Goal: Ask a question

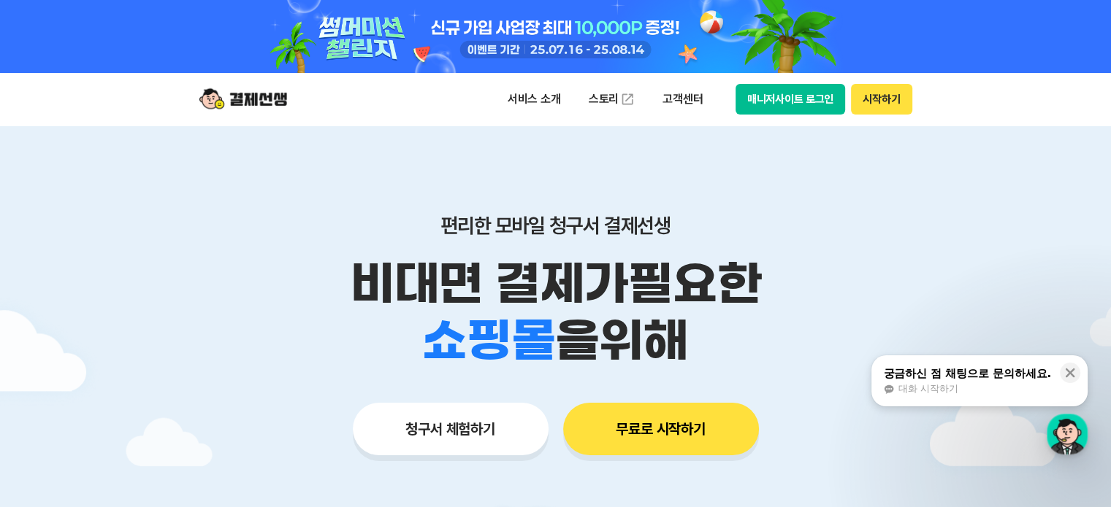
click at [938, 199] on div at bounding box center [555, 511] width 1111 height 770
click at [543, 105] on p "서비스 소개" at bounding box center [534, 99] width 74 height 26
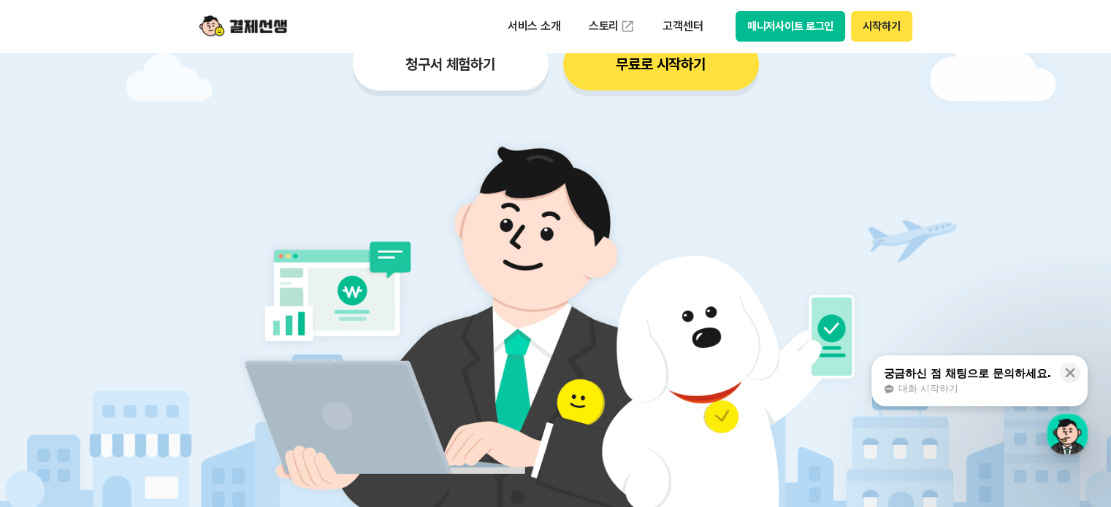
click at [891, 166] on img at bounding box center [555, 326] width 683 height 410
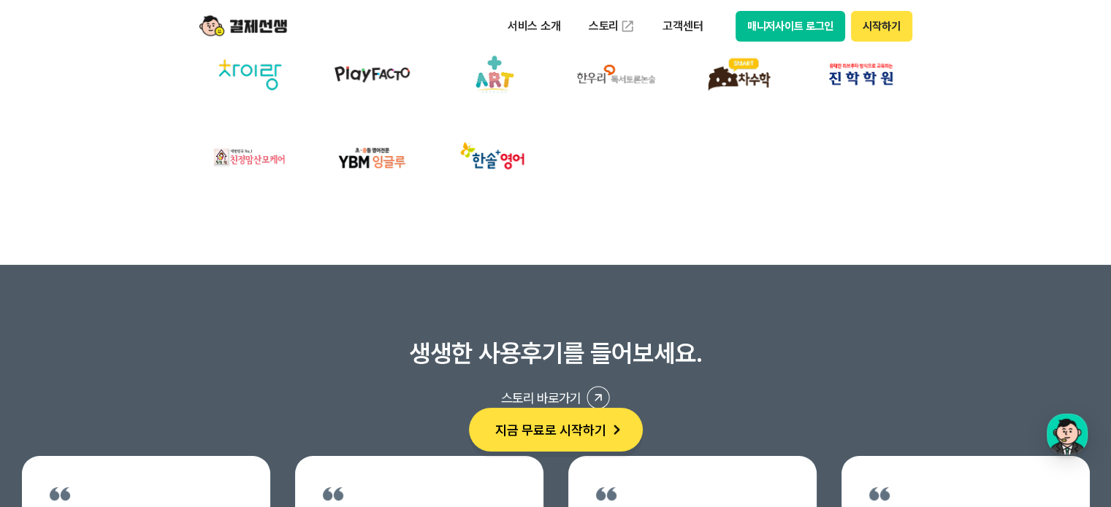
scroll to position [5622, 0]
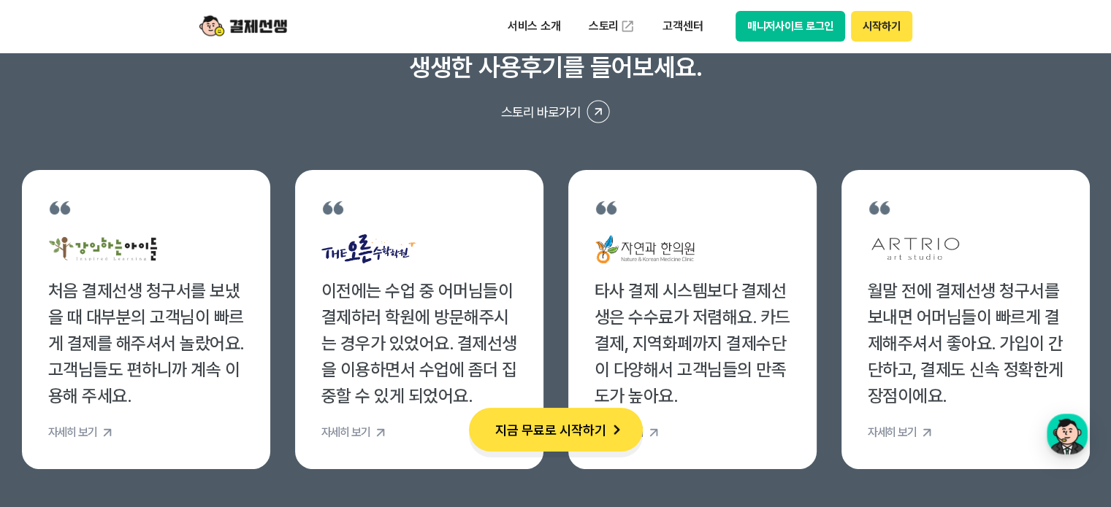
click at [707, 134] on div "생생한 사용후기를 들어보세요. 스토리 바로가기 처음 결제선생 청구서를 보냈을 때 대부분의 고객님이 빠르게 결제를 해주셔서 놀랐어요. 고객님들도…" at bounding box center [555, 261] width 1067 height 418
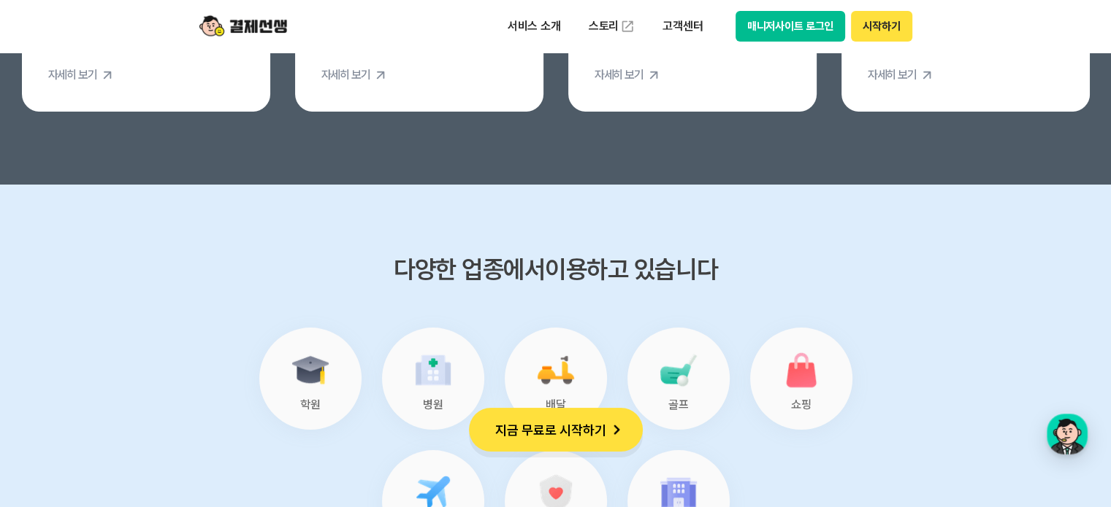
scroll to position [6206, 0]
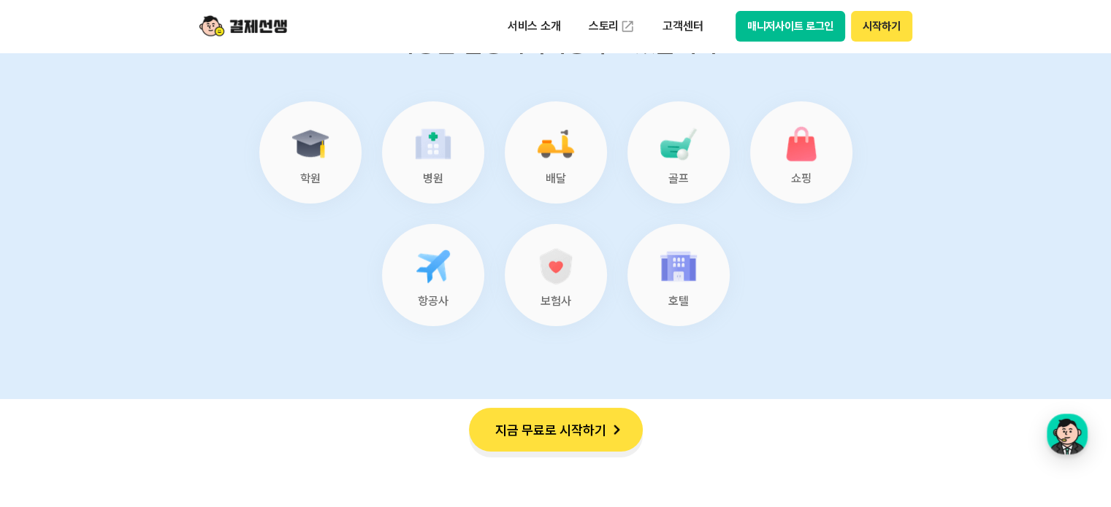
click at [334, 166] on div "학원" at bounding box center [310, 152] width 102 height 102
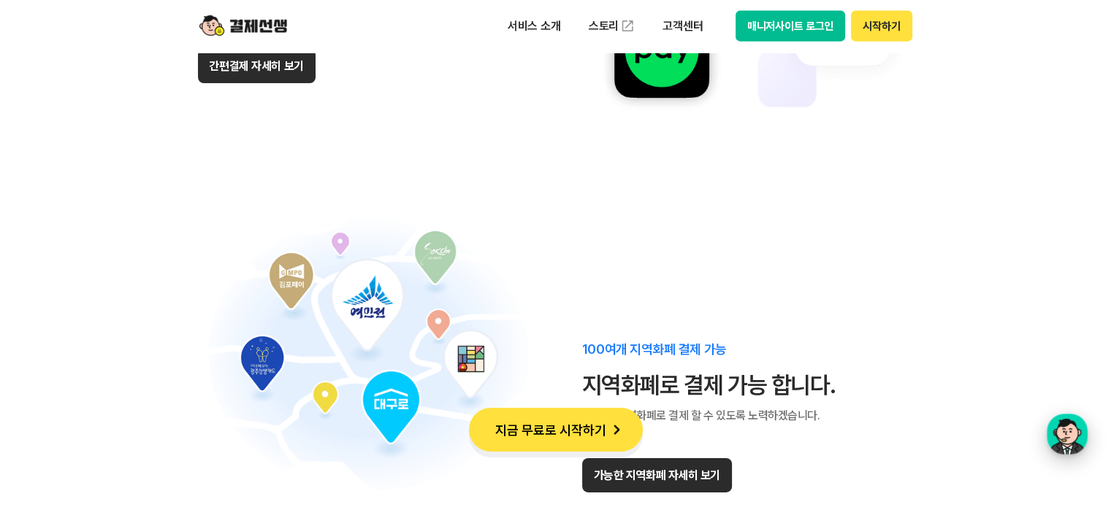
scroll to position [9346, 0]
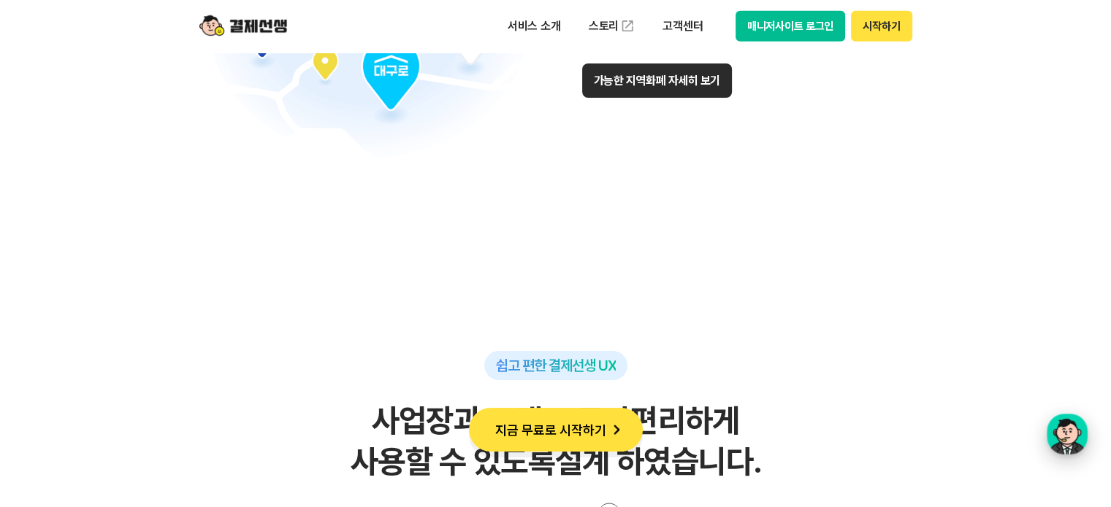
click at [1063, 438] on div "button" at bounding box center [1066, 434] width 41 height 41
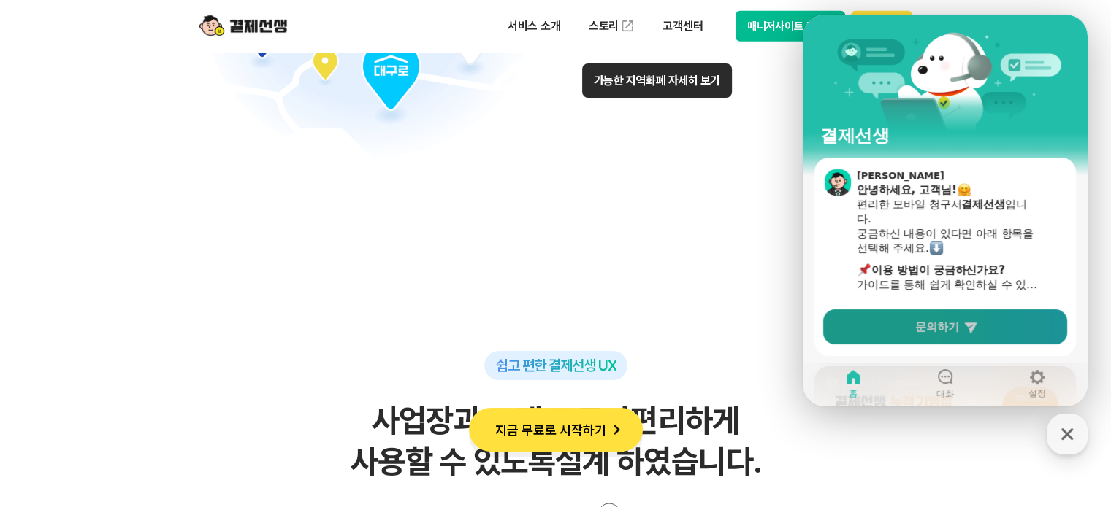
click at [1012, 329] on link "문의하기" at bounding box center [945, 327] width 244 height 35
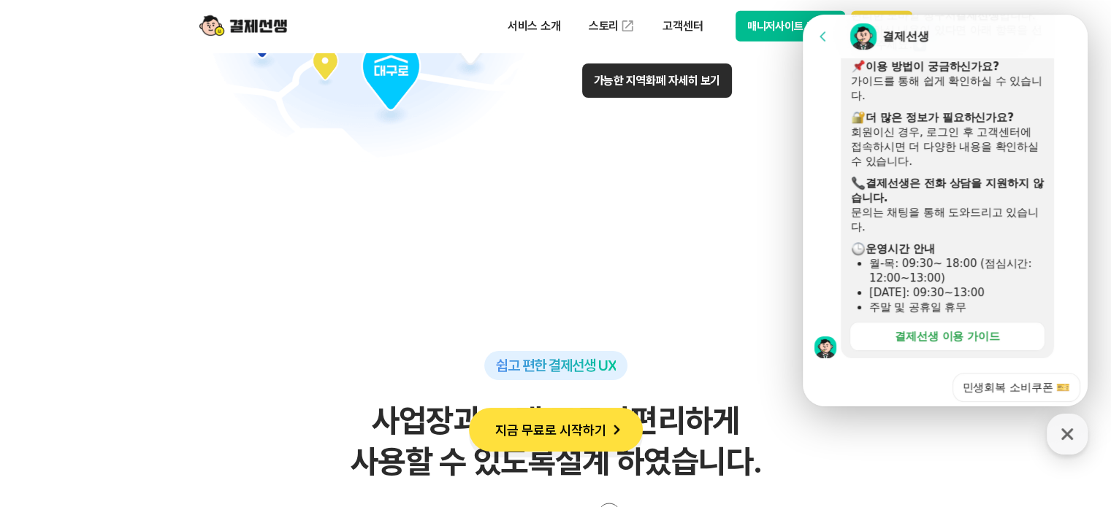
scroll to position [365, 0]
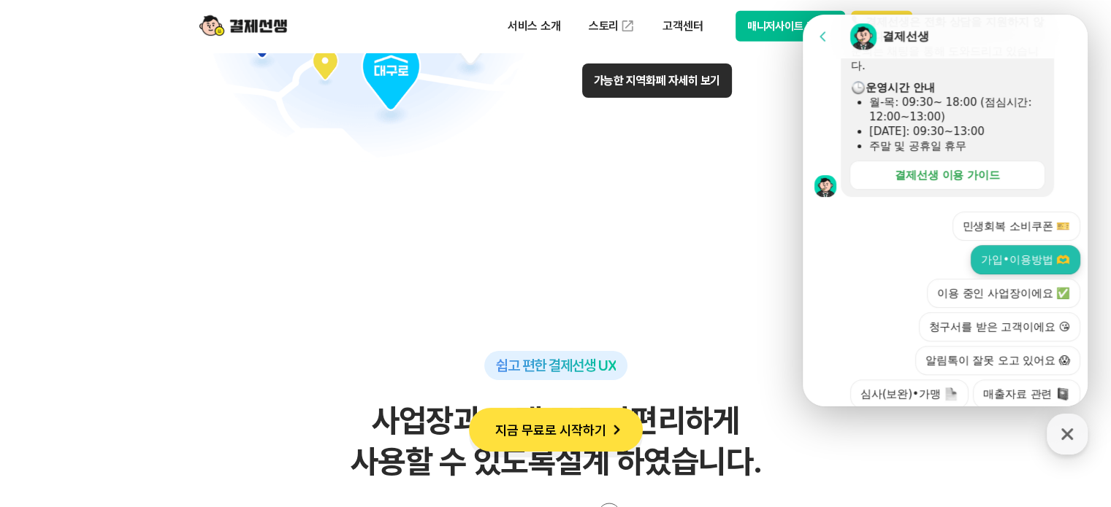
click at [1016, 259] on button "가입•이용방법 🫶" at bounding box center [1025, 259] width 110 height 29
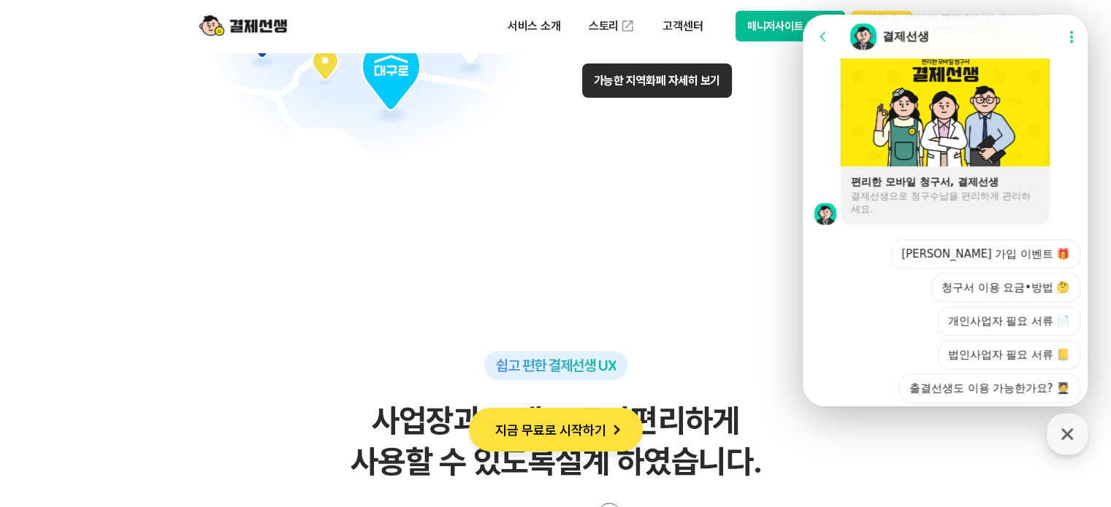
scroll to position [1139, 0]
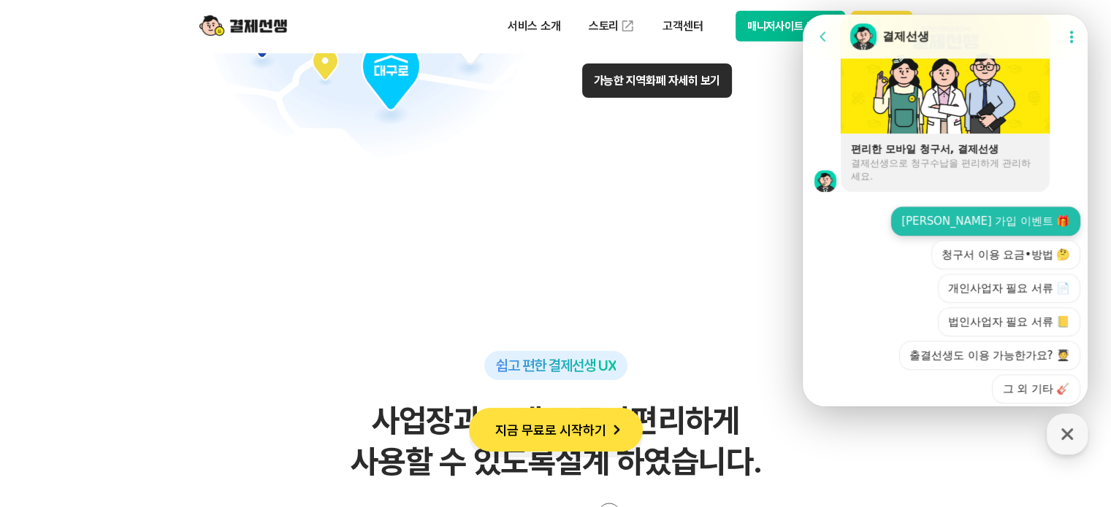
click at [1040, 221] on button "신규 가입 이벤트 🎁" at bounding box center [985, 221] width 189 height 29
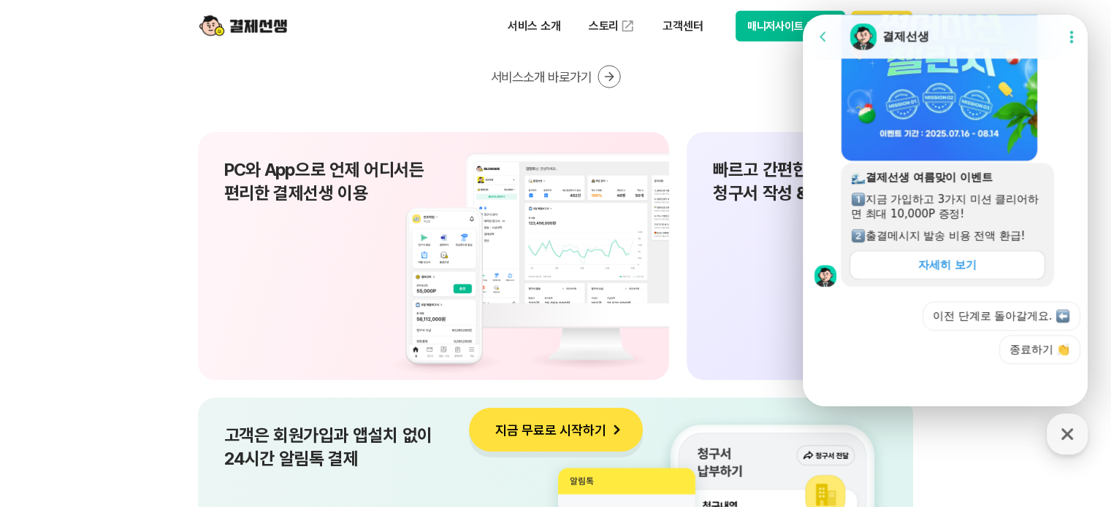
scroll to position [1440, 0]
drag, startPoint x: 881, startPoint y: 202, endPoint x: 972, endPoint y: 220, distance: 93.1
click at [972, 220] on div "결제선생 여름맞이 이벤트 지금 가입하고 3가지 미션 클리어하면 최대 10,000P 증정! 출결메시지 발송 비용 전액 환급!" at bounding box center [947, 205] width 193 height 73
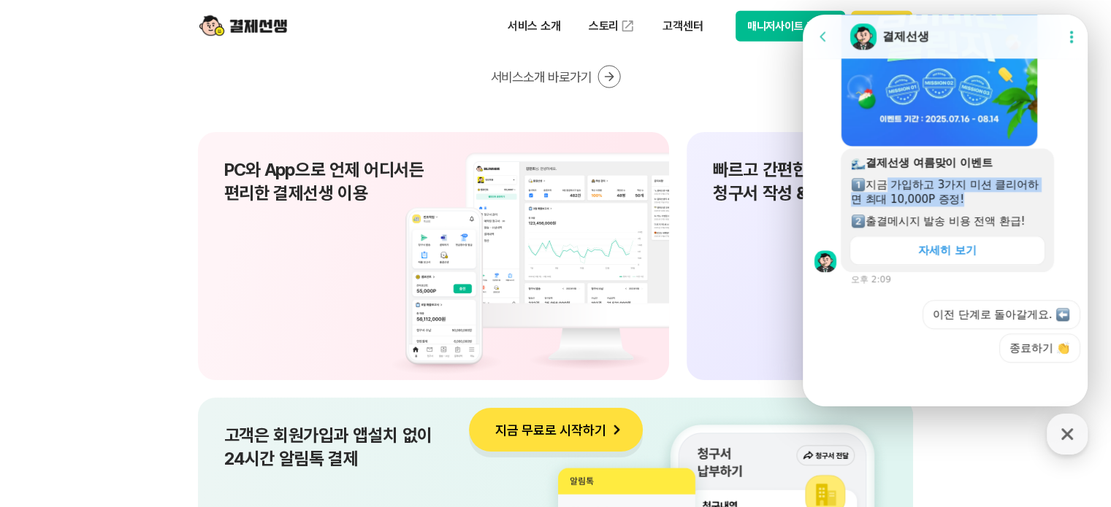
click at [1018, 207] on div at bounding box center [947, 210] width 193 height 7
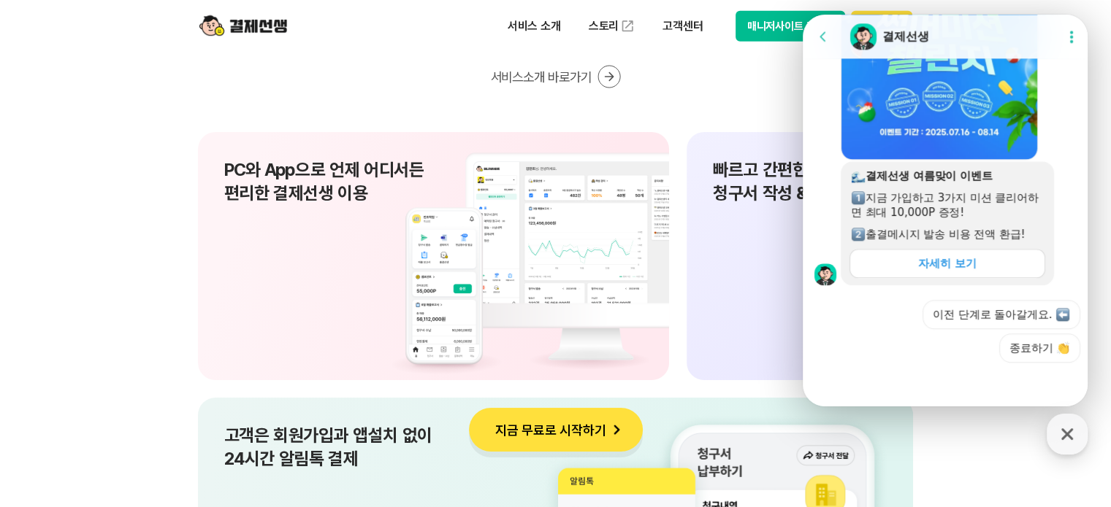
click at [1005, 267] on link "자세히 보기" at bounding box center [947, 263] width 196 height 29
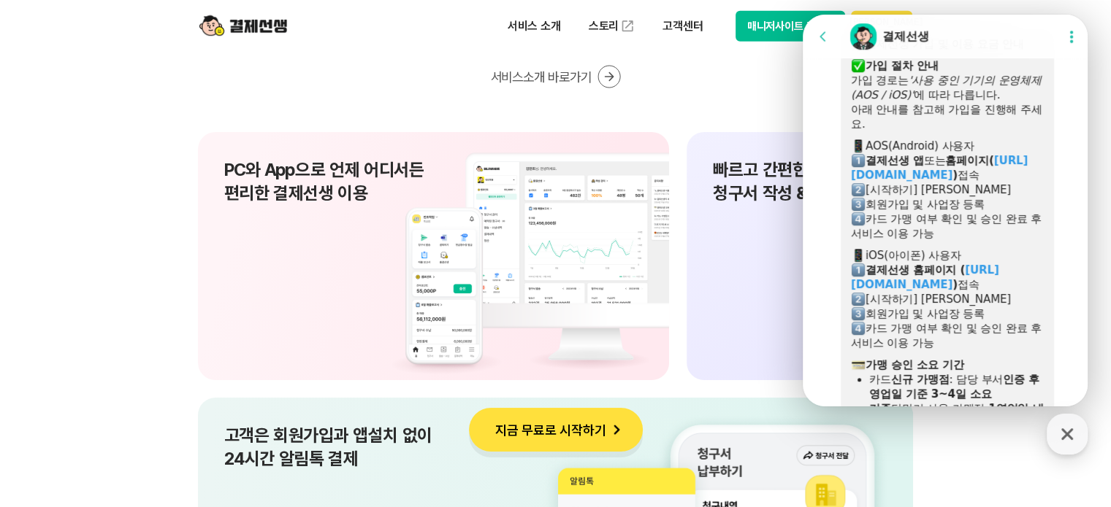
scroll to position [710, 0]
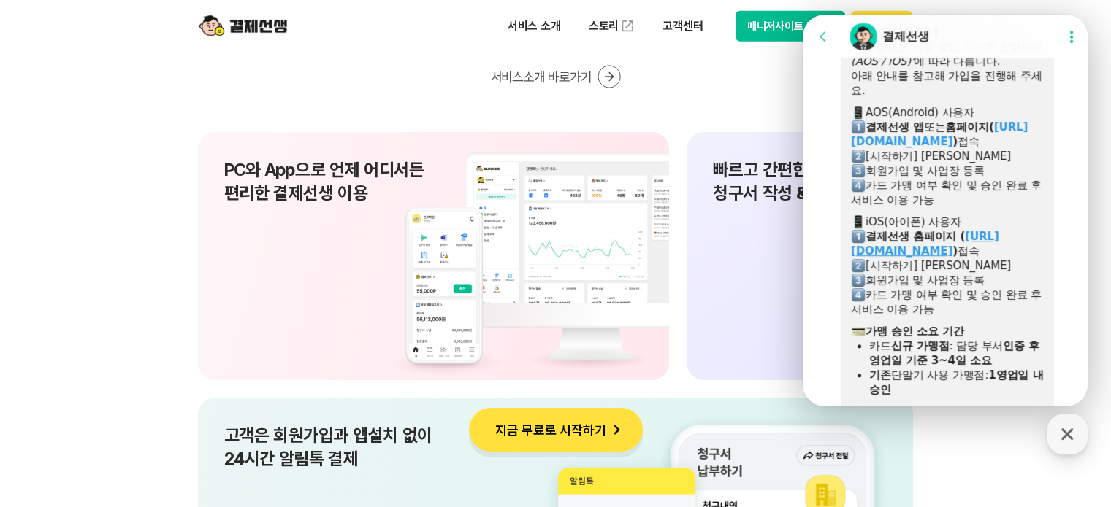
click at [924, 250] on link "https://payssam.kr" at bounding box center [925, 244] width 148 height 28
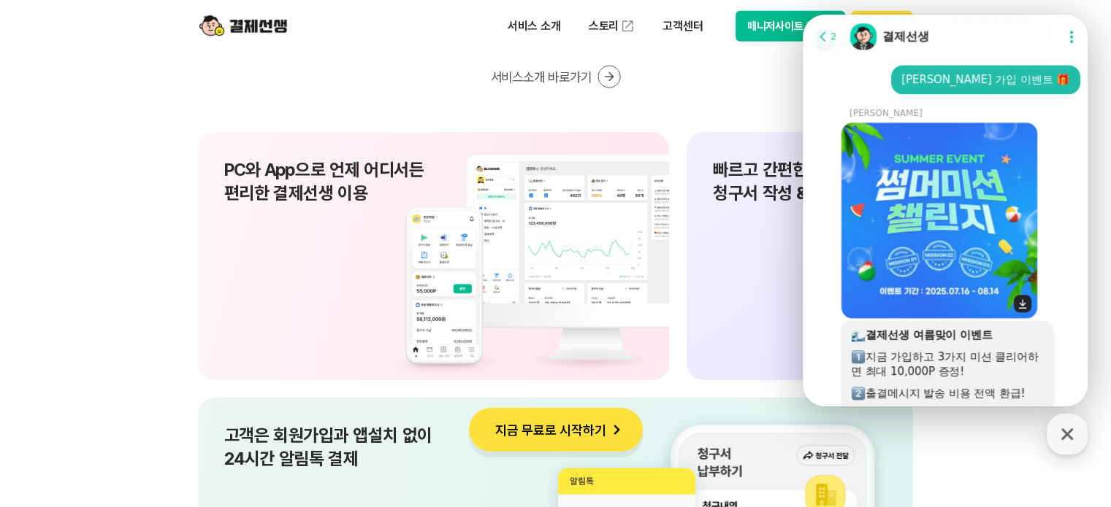
scroll to position [1453, 0]
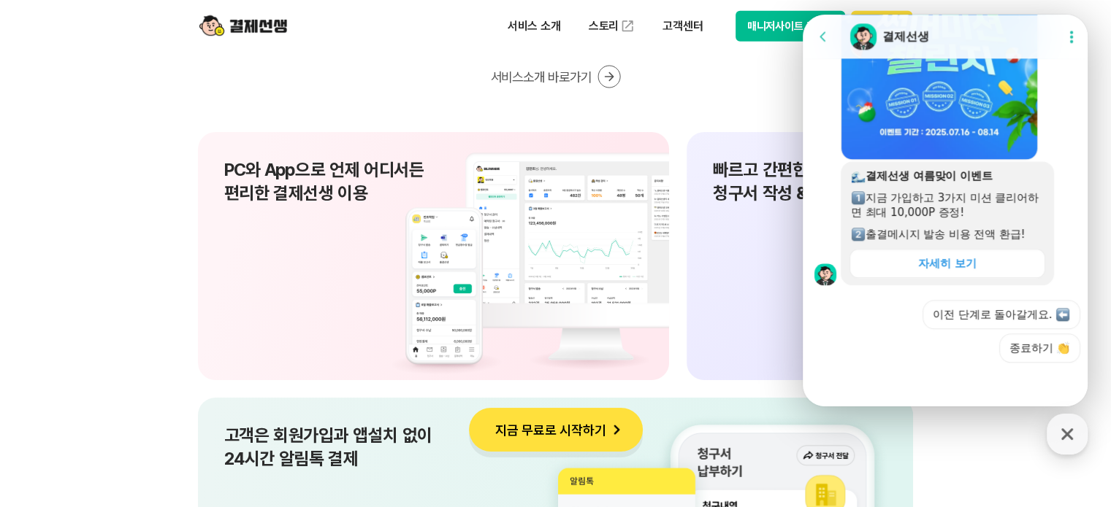
click at [683, 74] on div "쉽고 편한 결제선생 UX 사업장과 고객 모두가 편리하게 사용할 수 있도록 설계 하였습니다. 서비스소개 바로가기" at bounding box center [556, 0] width 716 height 175
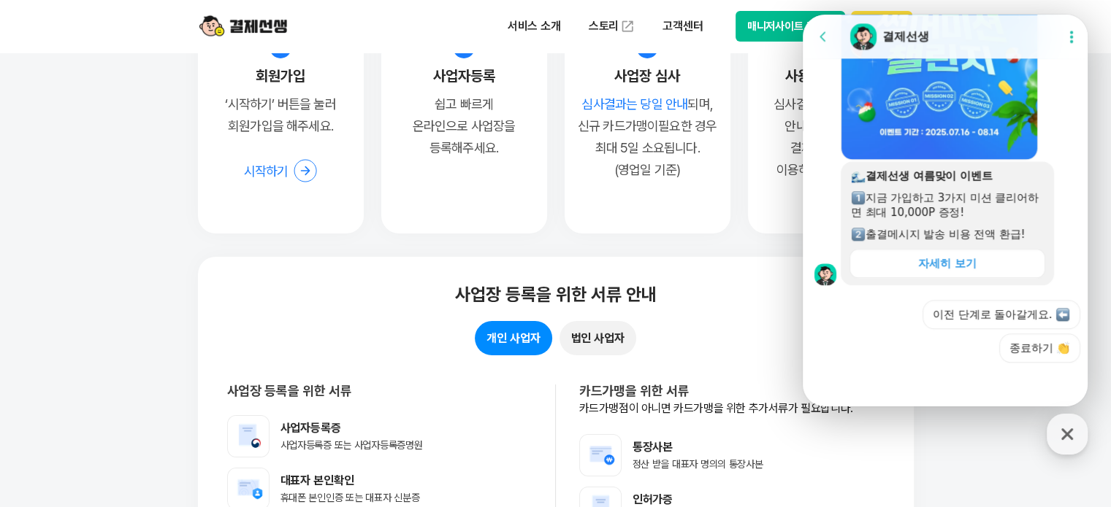
scroll to position [11244, 0]
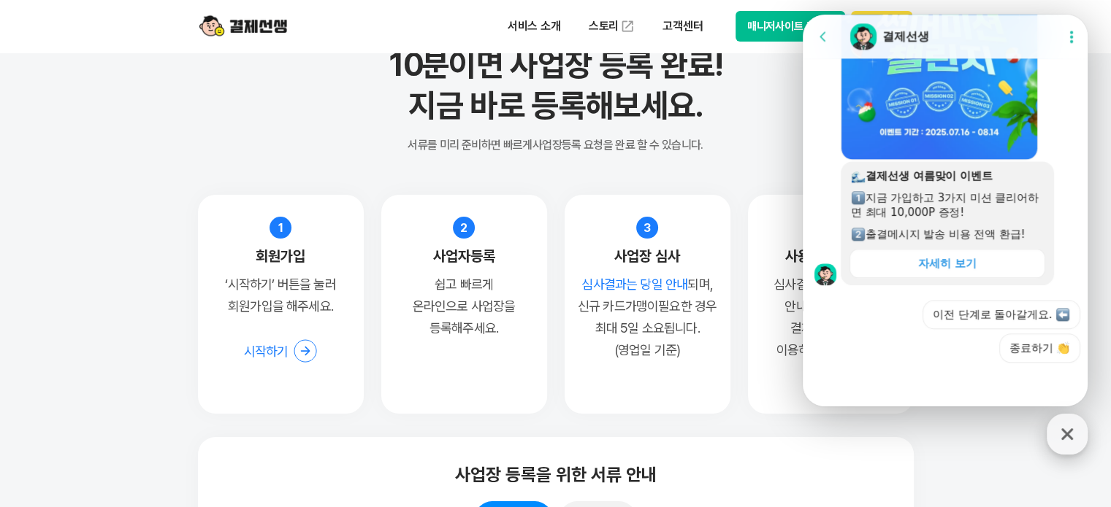
click at [1067, 432] on icon "button" at bounding box center [1067, 435] width 12 height 12
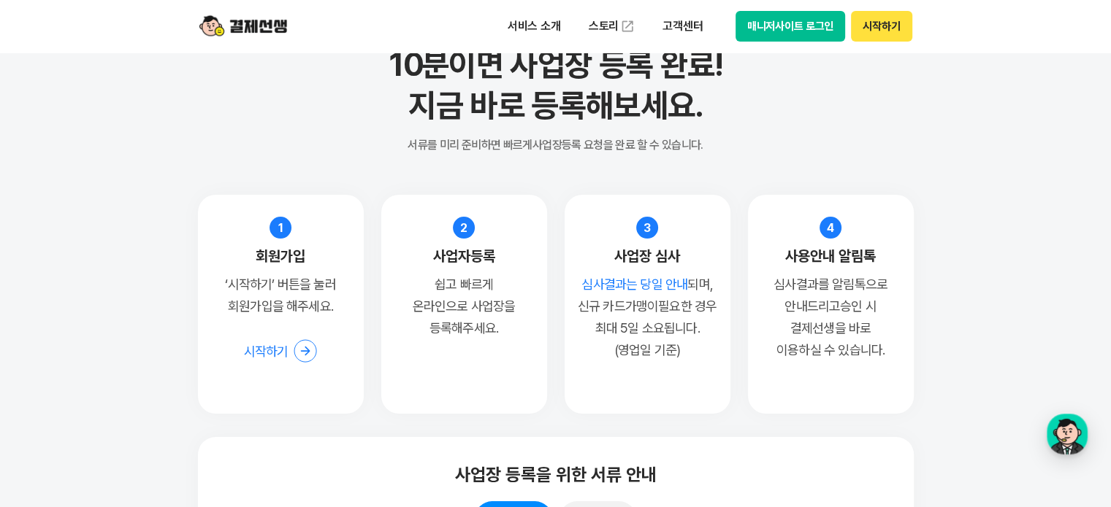
drag, startPoint x: 617, startPoint y: 255, endPoint x: 711, endPoint y: 331, distance: 121.0
click at [711, 331] on li "3 사업장 심사 심사결과는 당일 안내 되며, 신규 카드가맹이 필요한 경우 최대 5일 소요됩니다. (영업일 기준)" at bounding box center [647, 304] width 166 height 219
click at [694, 336] on p "심사결과는 당일 안내 되며, 신규 카드가맹이 필요한 경우 최대 5일 소요됩니다. (영업일 기준)" at bounding box center [647, 318] width 139 height 88
drag, startPoint x: 689, startPoint y: 348, endPoint x: 613, endPoint y: 215, distance: 152.4
click at [613, 215] on li "3 사업장 심사 심사결과는 당일 안내 되며, 신규 카드가맹이 필요한 경우 최대 5일 소요됩니다. (영업일 기준)" at bounding box center [647, 304] width 166 height 219
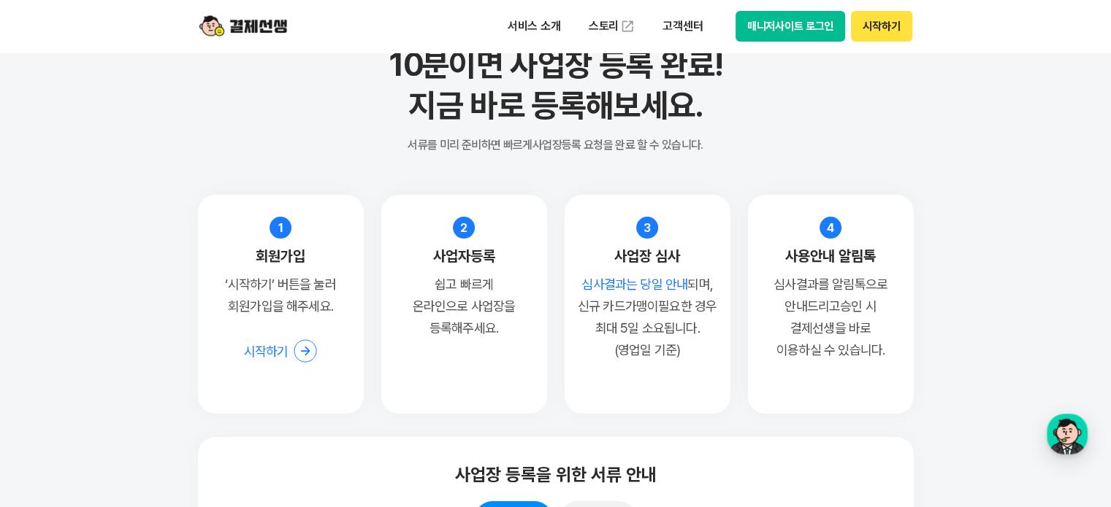
click at [478, 292] on p "쉽고 빠르게 온라인으로 사업장을 등록해주세요." at bounding box center [463, 307] width 139 height 66
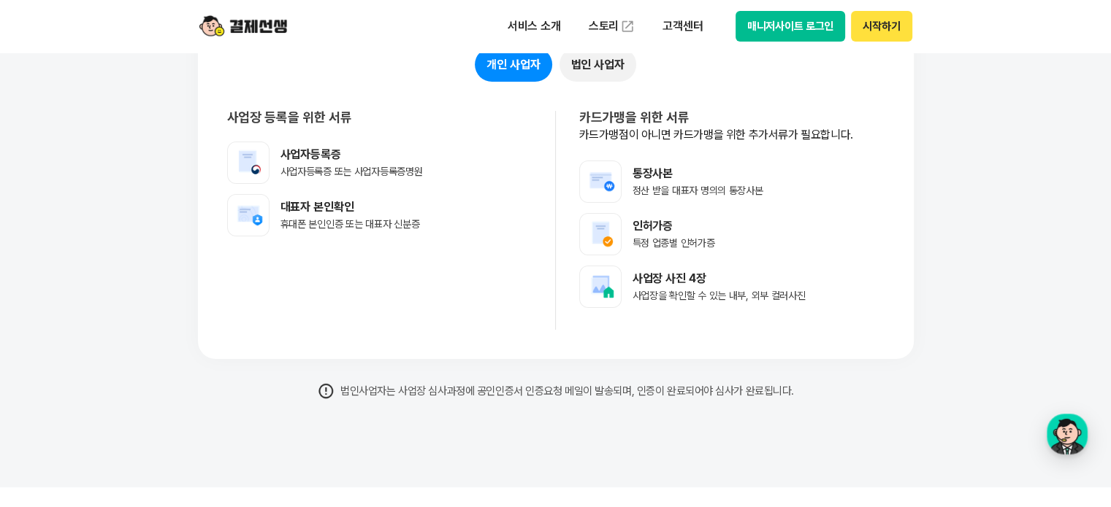
scroll to position [11609, 0]
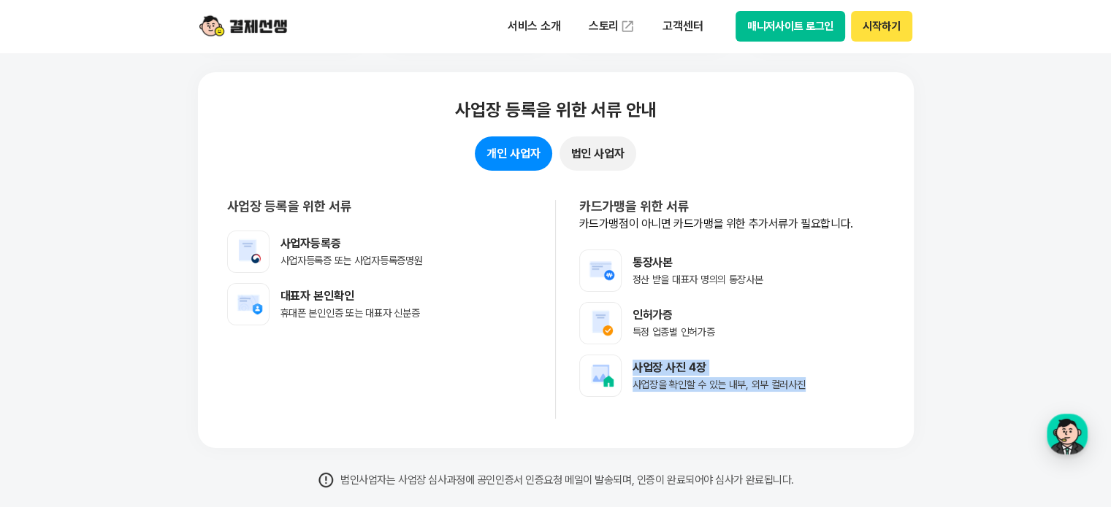
drag, startPoint x: 628, startPoint y: 361, endPoint x: 816, endPoint y: 402, distance: 192.9
click at [816, 402] on div "카드가맹을 위한 서류 카드가맹점이 아니면 카드가맹을 위한 추가서류가 필요합니다. 통장사본 정산 받을 대표자 명의의 통장사본 인허가증 특정 업종…" at bounding box center [720, 309] width 329 height 219
click at [802, 386] on span "사업장을 확인할 수 있는 내부, 외부 컬러사진" at bounding box center [718, 385] width 173 height 12
click at [775, 395] on li "사업장 사진 4장 사업장을 확인할 수 있는 내부, 외부 컬러사진" at bounding box center [731, 376] width 305 height 42
click at [664, 362] on p "사업장 사진 4장" at bounding box center [718, 368] width 173 height 16
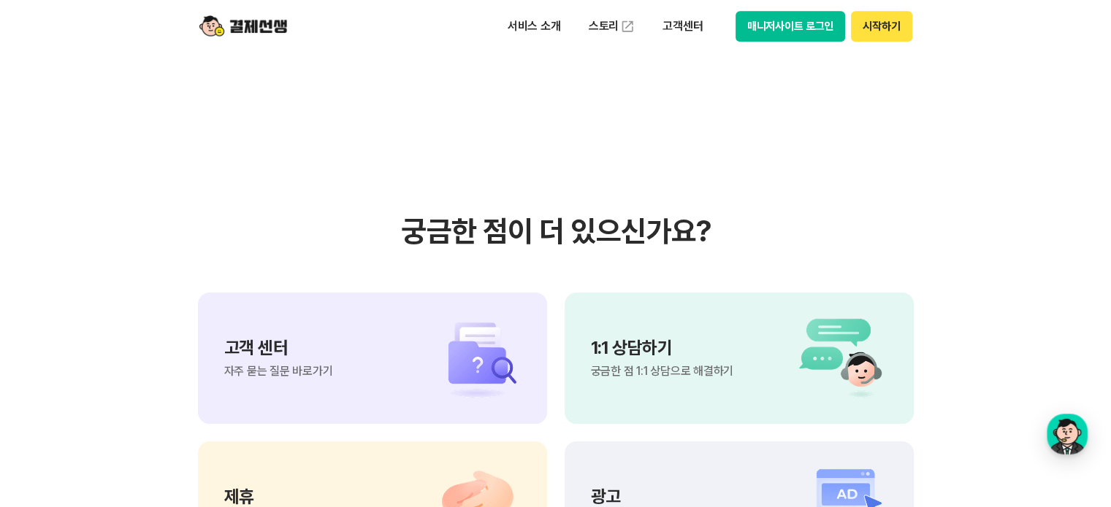
scroll to position [12048, 0]
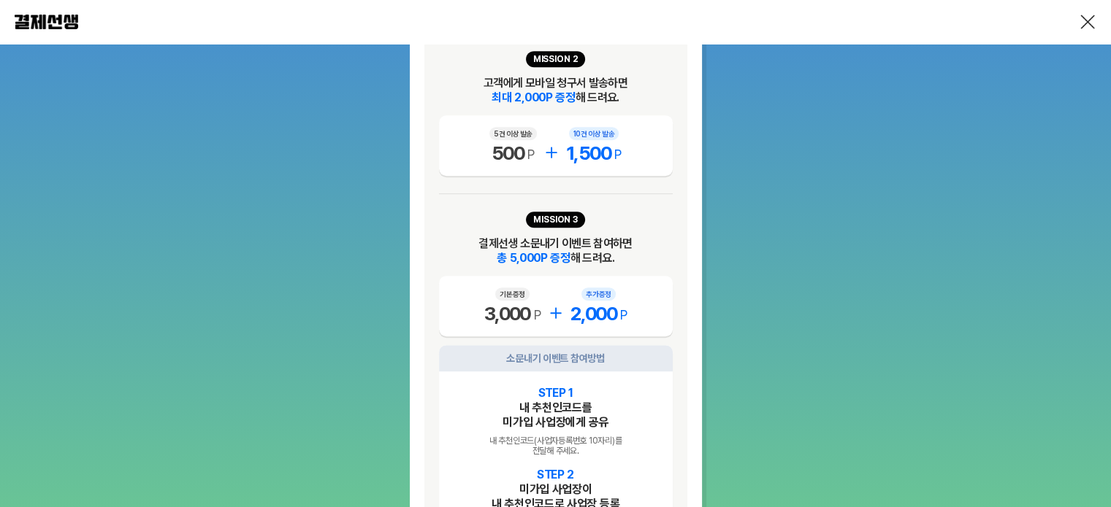
scroll to position [1168, 0]
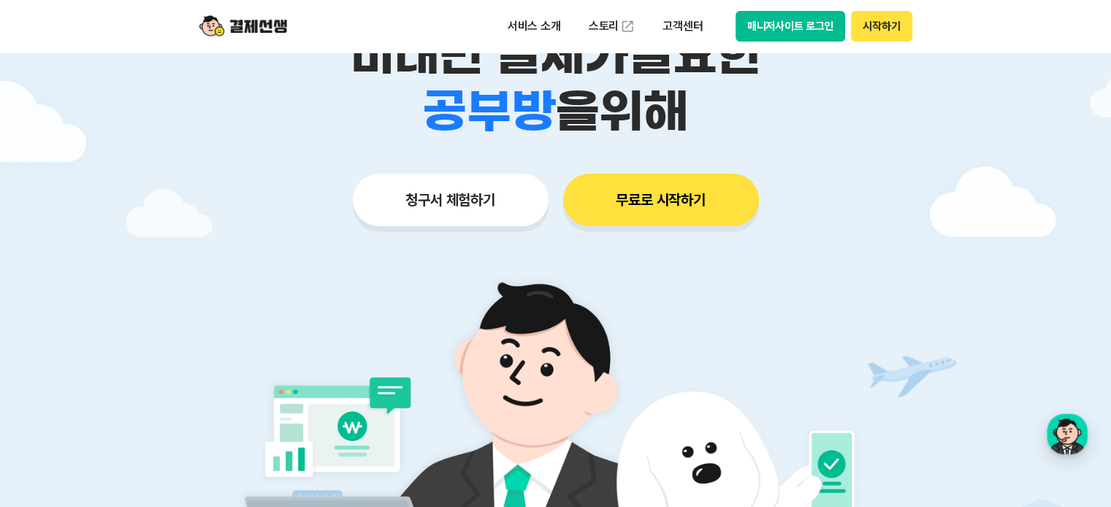
scroll to position [146, 0]
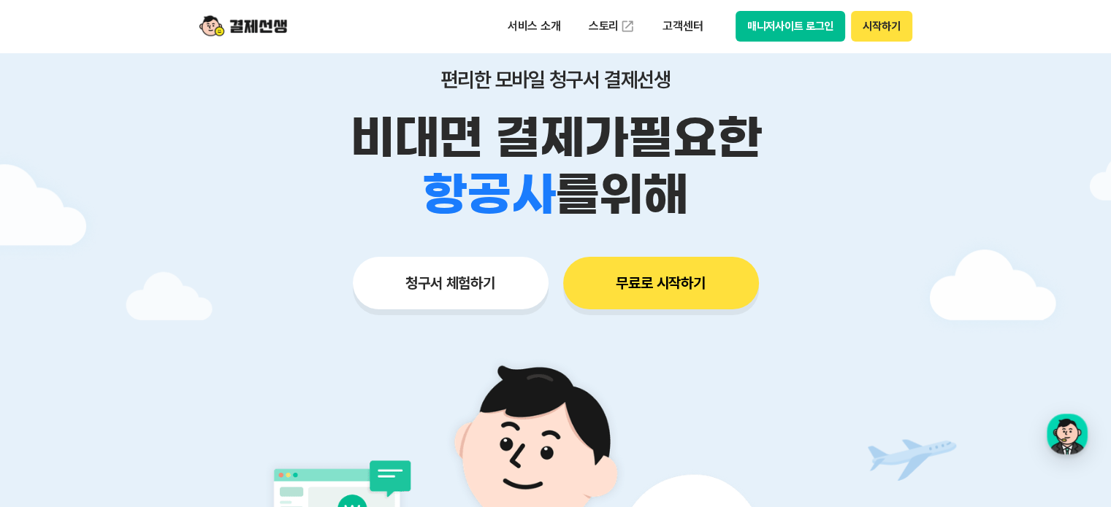
click at [689, 285] on button "무료로 시작하기" at bounding box center [661, 283] width 196 height 53
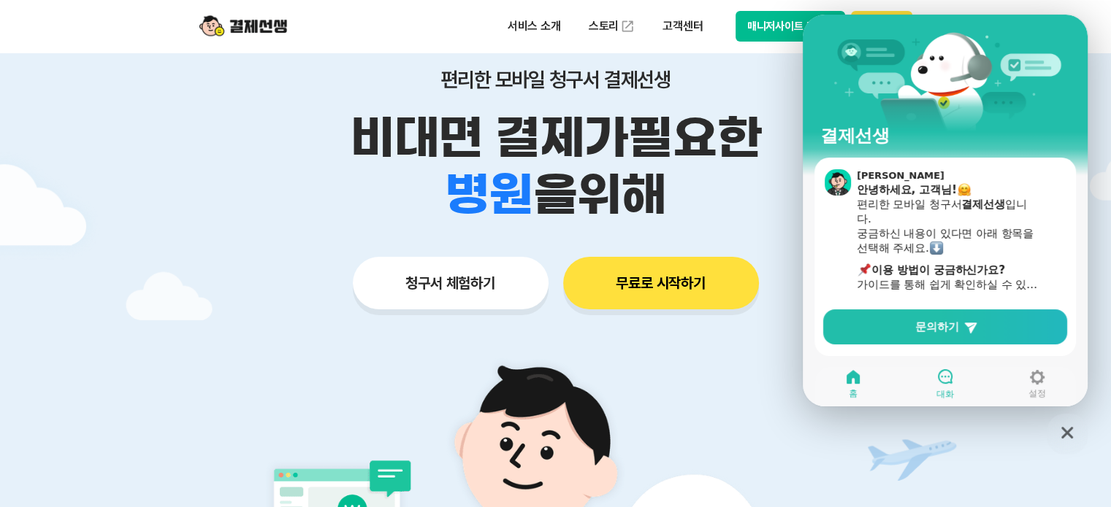
click at [943, 382] on icon at bounding box center [945, 377] width 18 height 18
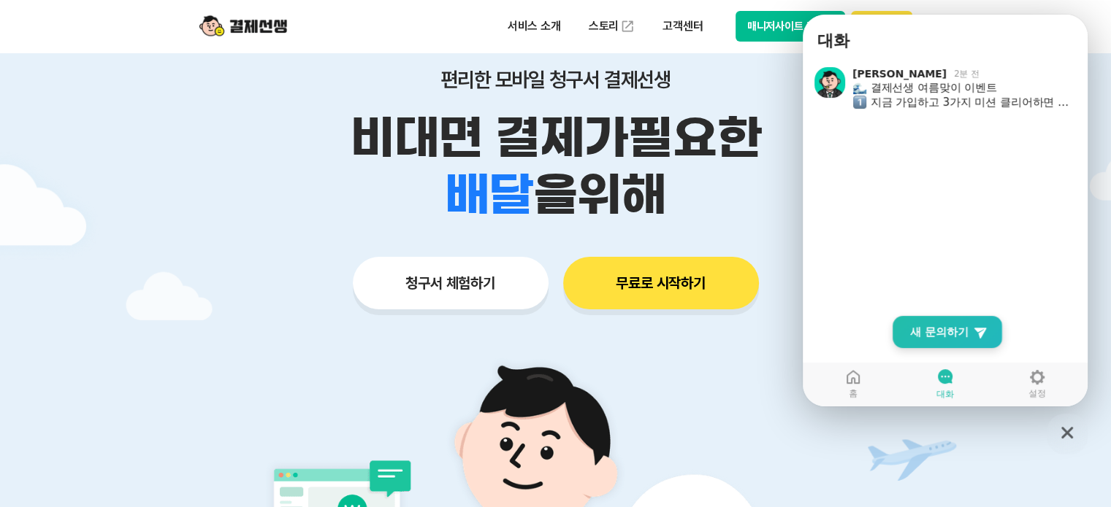
click at [948, 329] on span "새 문의하기" at bounding box center [939, 332] width 58 height 15
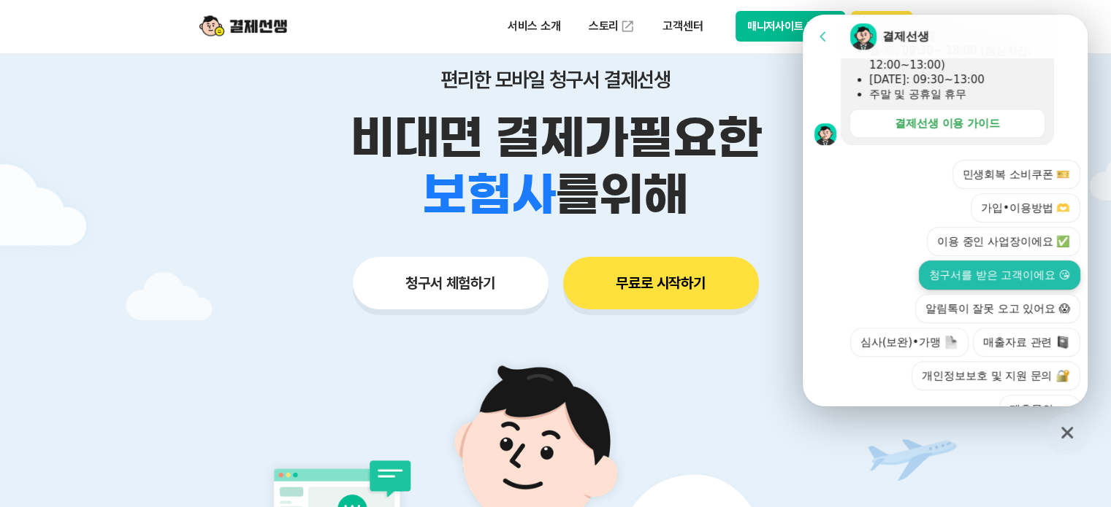
scroll to position [550, 0]
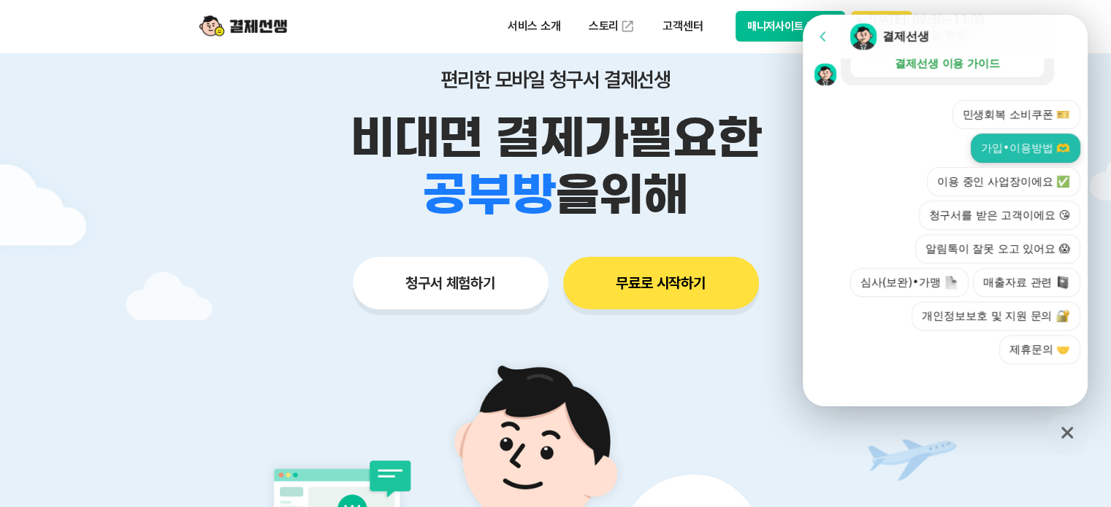
click at [989, 156] on button "가입•이용방법 🫶" at bounding box center [1025, 148] width 110 height 29
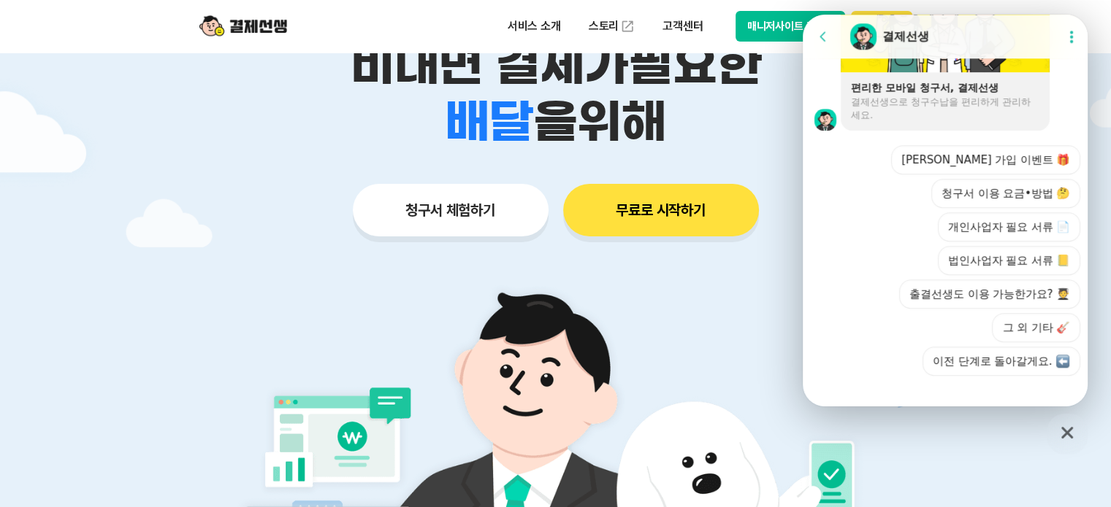
scroll to position [1212, 0]
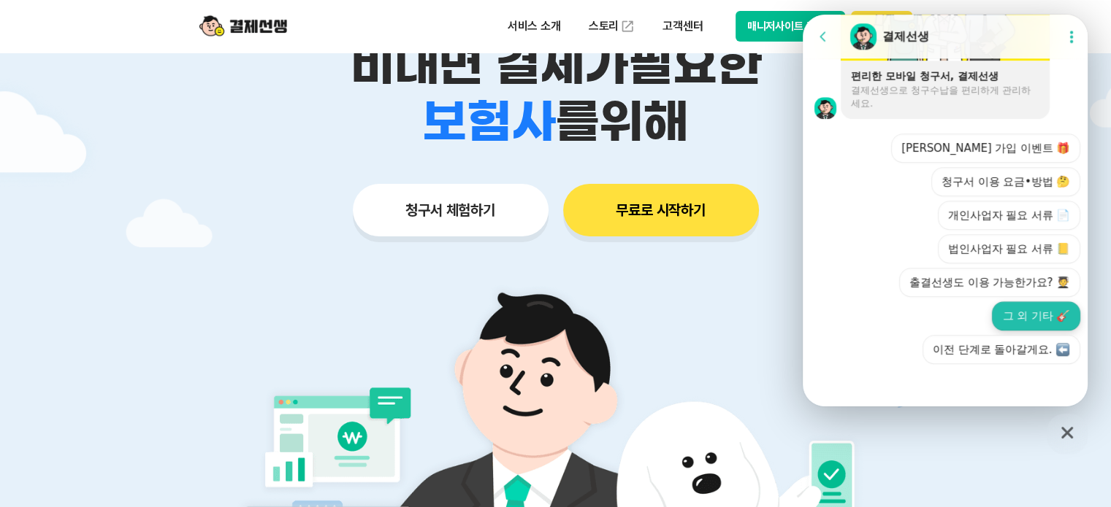
click at [1029, 319] on button "그 외 기타 🎸" at bounding box center [1036, 316] width 88 height 29
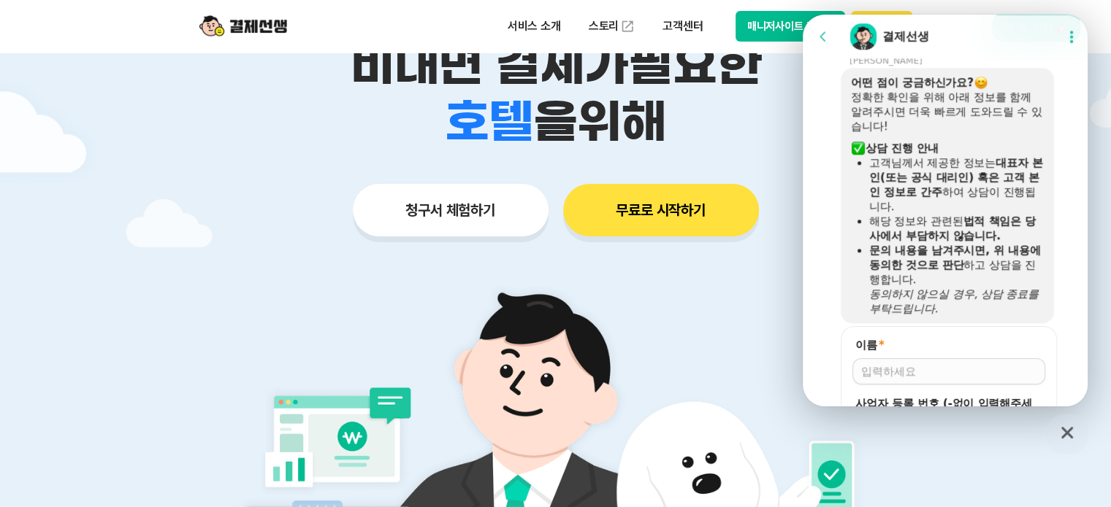
scroll to position [1536, 0]
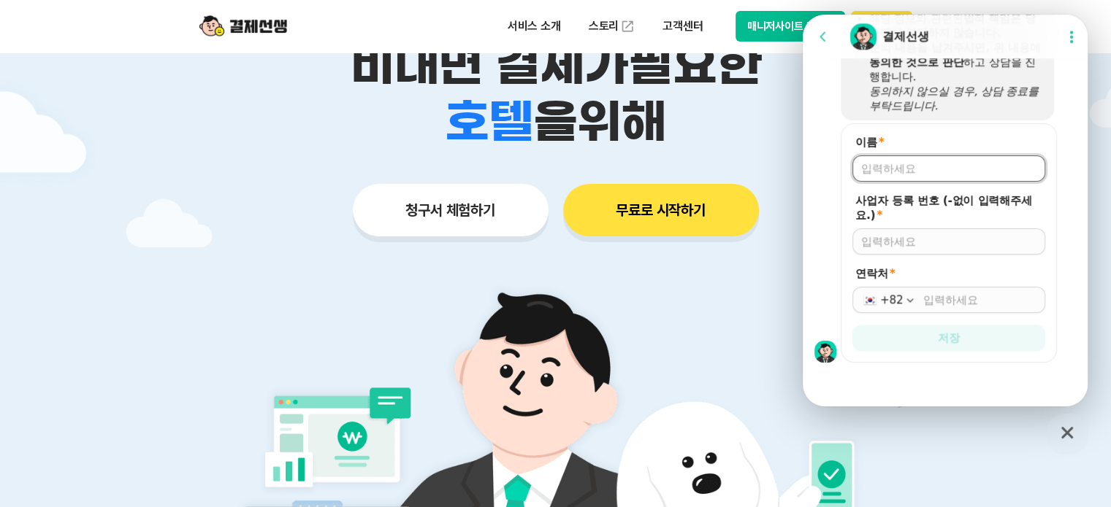
click at [942, 172] on input "이름 *" at bounding box center [948, 168] width 175 height 15
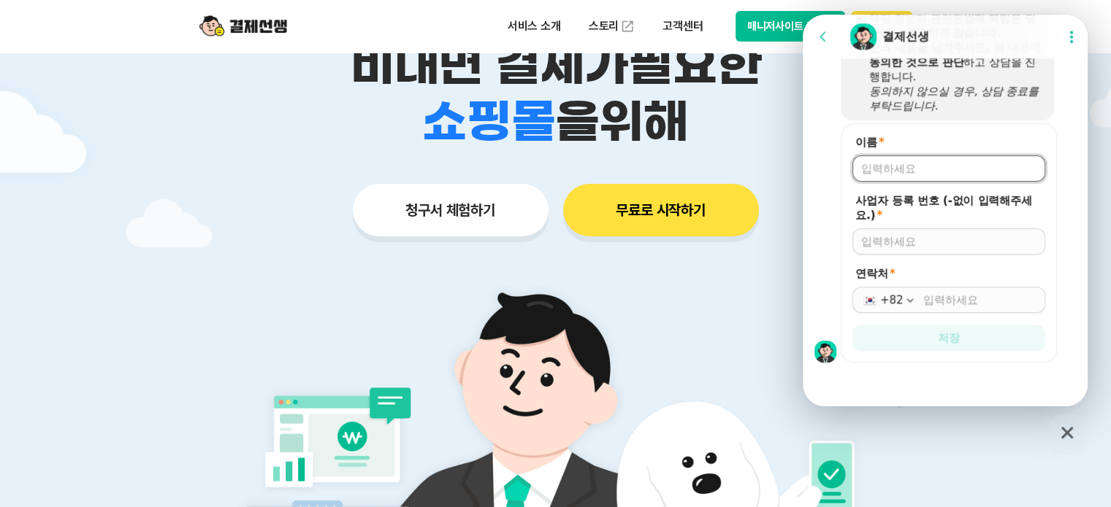
type input "q"
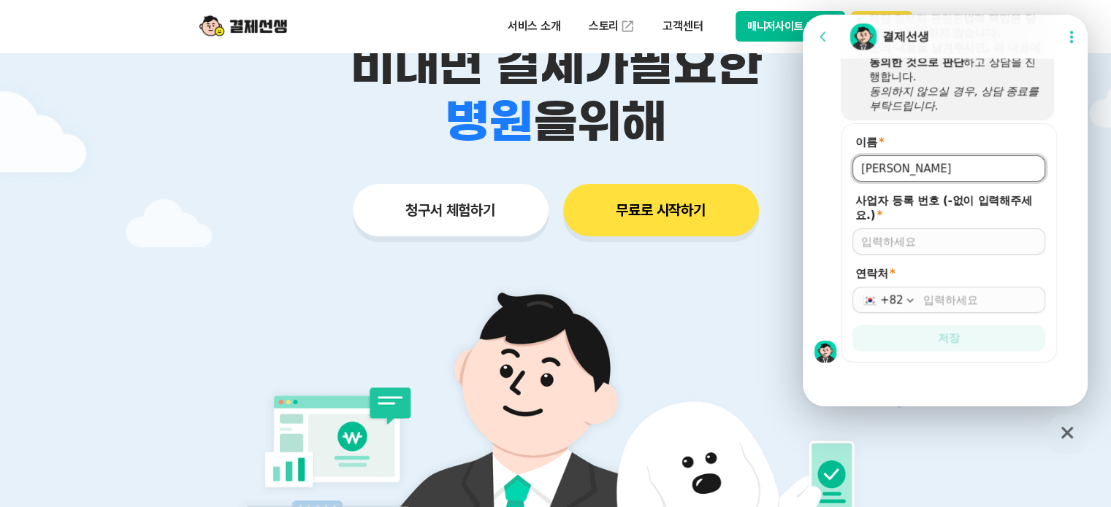
type input "박금선"
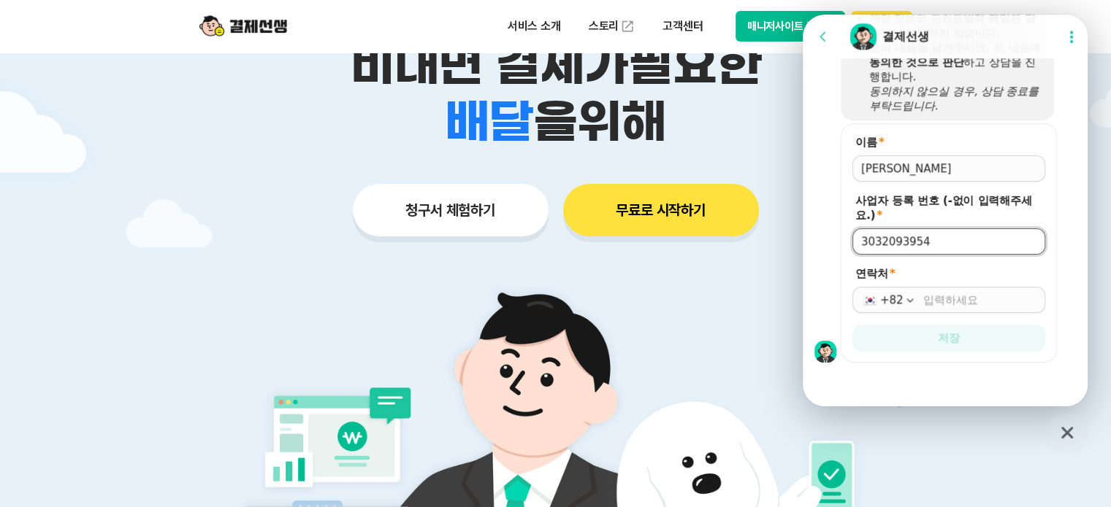
type input "3032093954"
click at [986, 297] on input "연락처 *" at bounding box center [979, 300] width 113 height 15
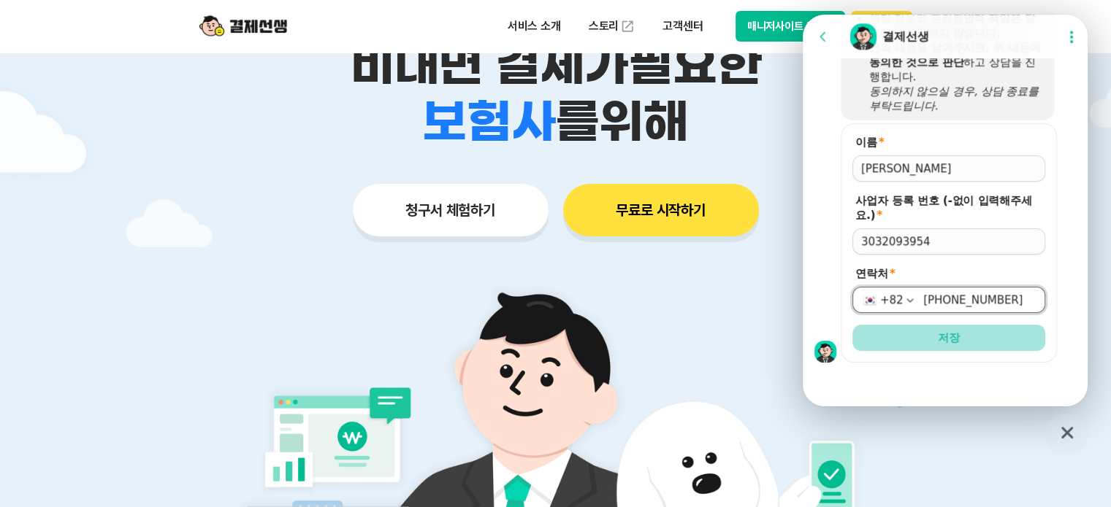
type input "010-7570-7239"
click at [954, 339] on span "저장" at bounding box center [949, 338] width 22 height 15
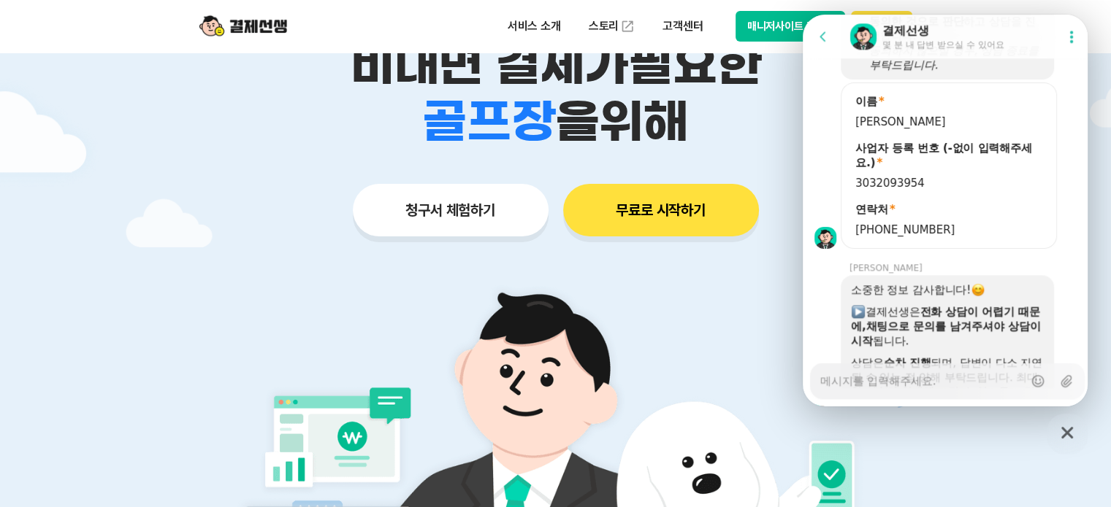
scroll to position [1679, 0]
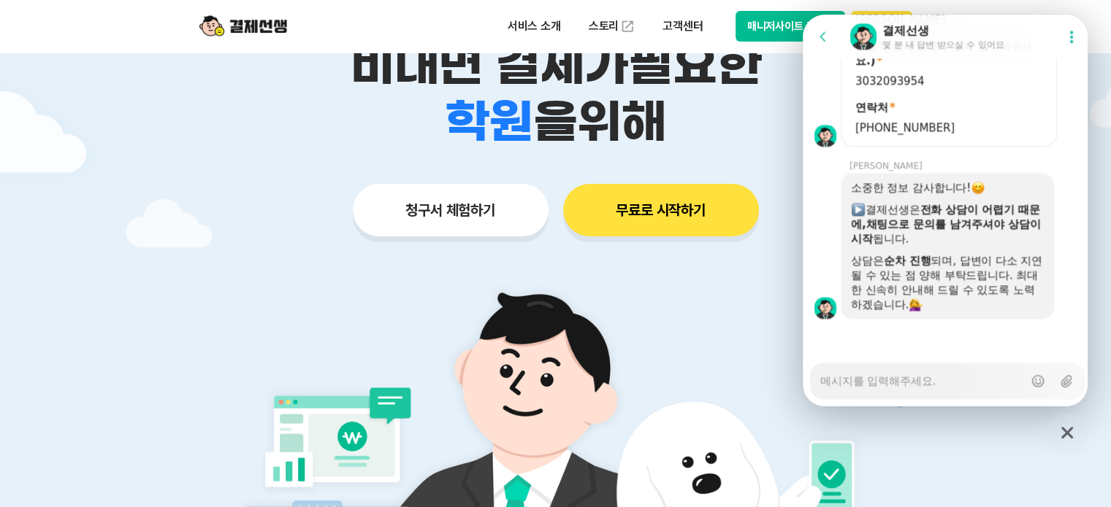
click at [967, 385] on textarea "Messenger Input Textarea" at bounding box center [921, 376] width 203 height 25
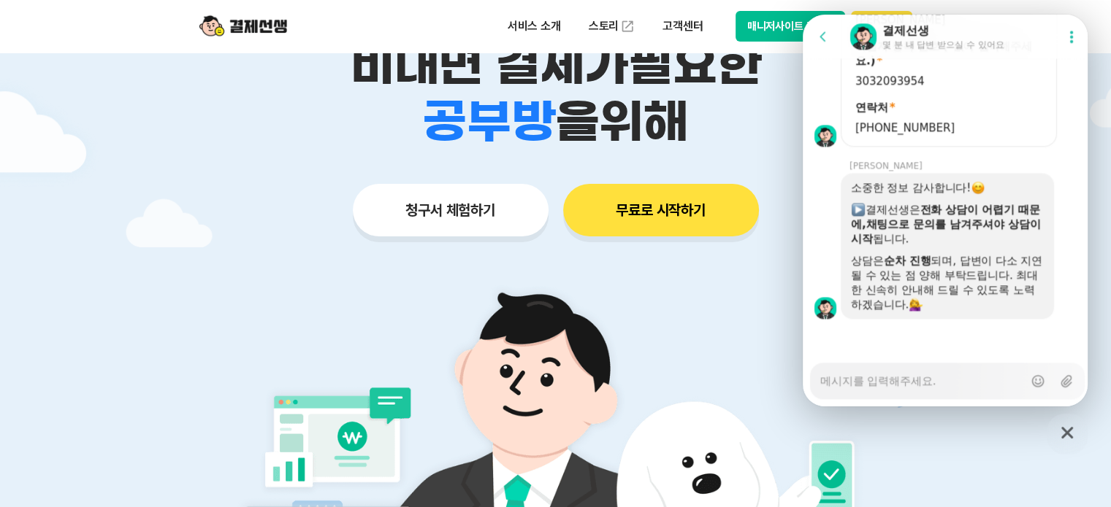
click at [967, 380] on textarea "Messenger Input Textarea" at bounding box center [921, 376] width 203 height 25
type textarea "x"
type textarea "d"
type textarea "x"
type textarea "ㅇ"
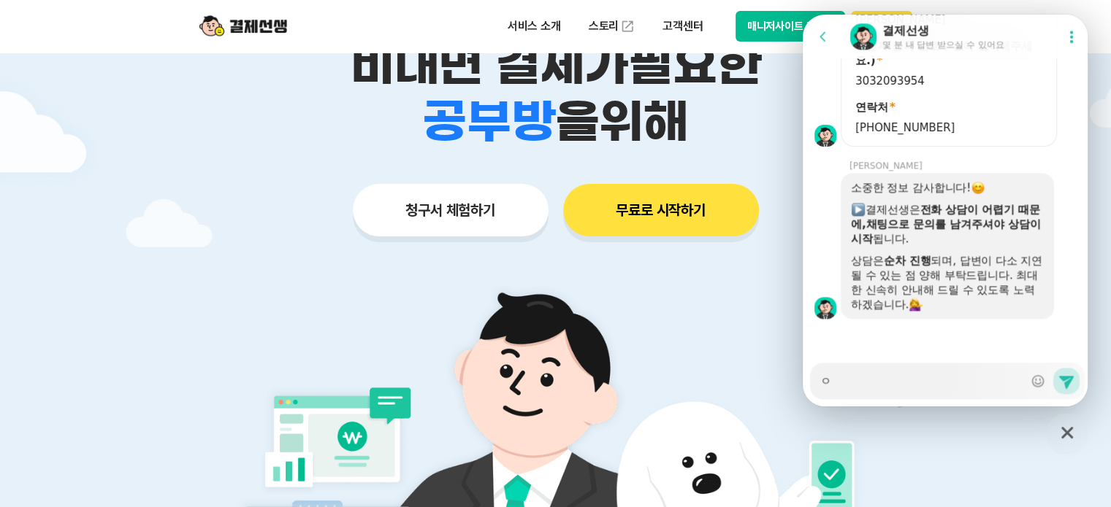
type textarea "x"
type textarea "아"
type textarea "x"
type textarea "안"
type textarea "x"
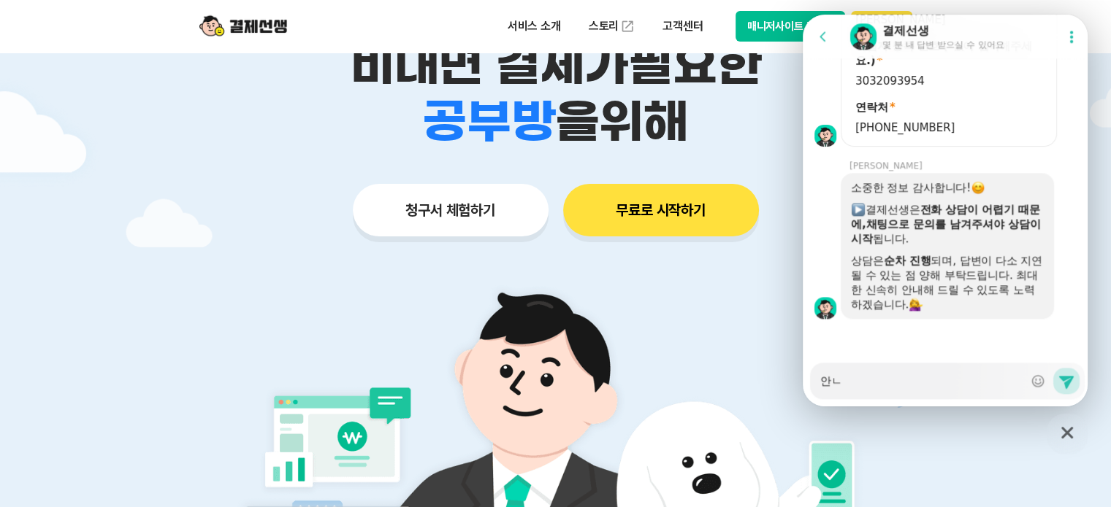
type textarea "안녀"
type textarea "x"
type textarea "안녕"
type textarea "x"
type textarea "안녕ㅎ"
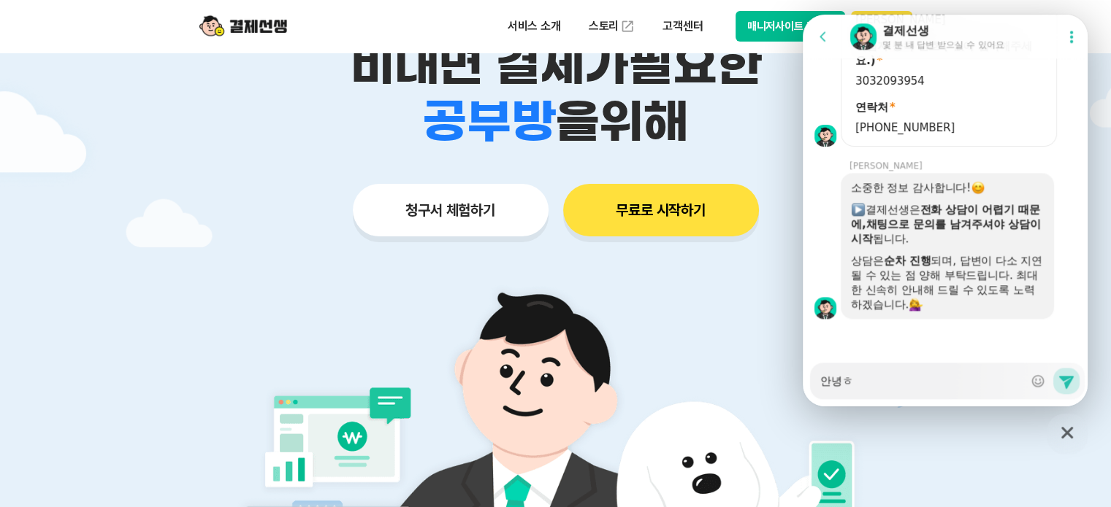
type textarea "x"
type textarea "안녕하"
type textarea "x"
type textarea "안녕하세"
type textarea "x"
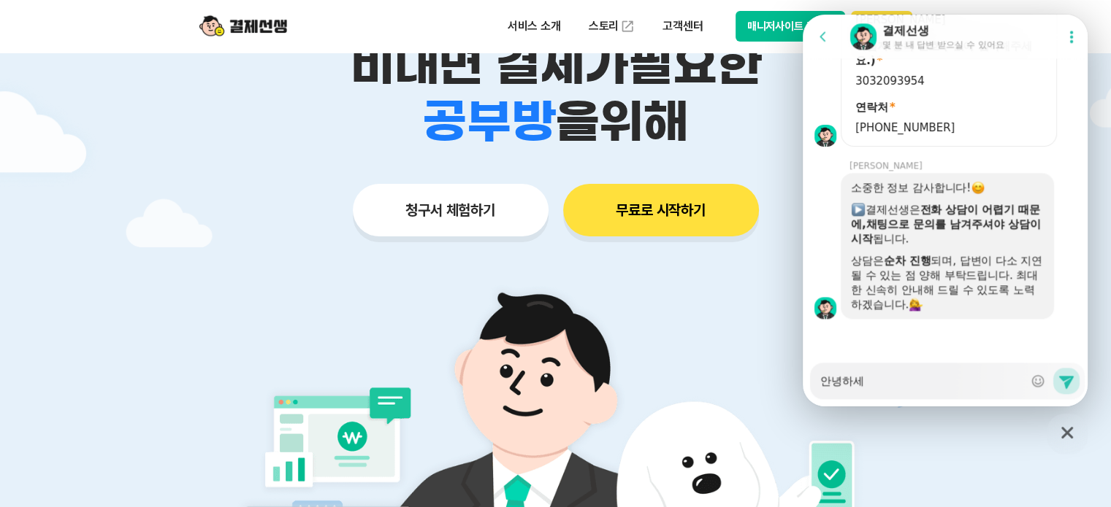
type textarea "안녕하셍"
type textarea "x"
type textarea "안녕하세요"
type textarea "x"
type textarea "안녕하세요,"
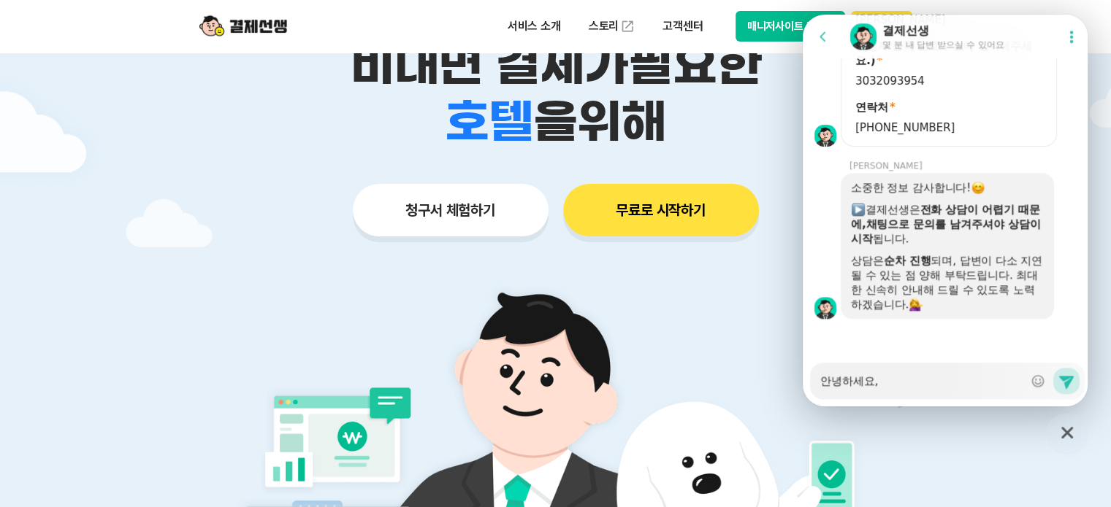
type textarea "x"
type textarea "안녕하세요,"
type textarea "x"
type textarea "안녕하세요,"
type textarea "x"
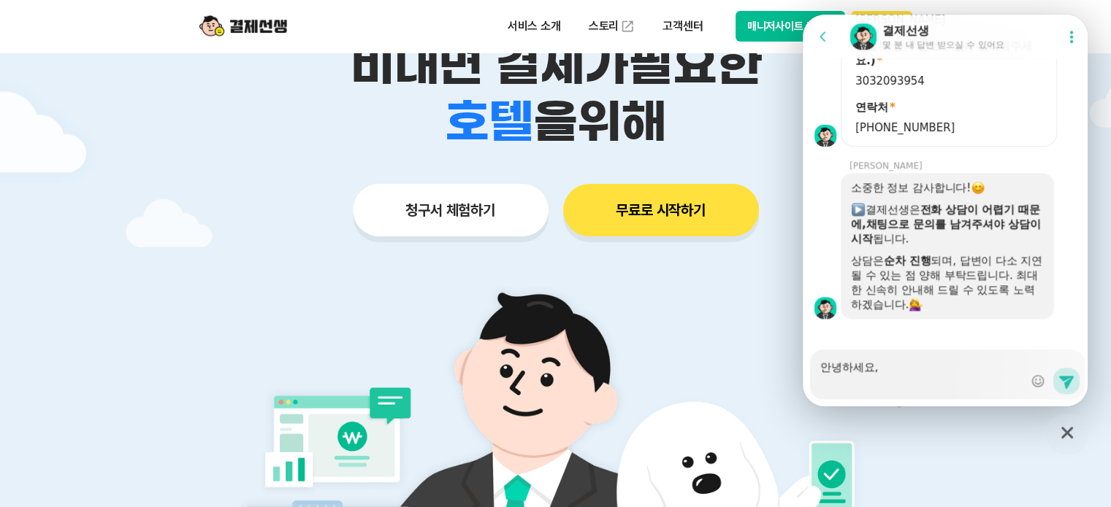
type textarea "안녕하세요, ㅊ"
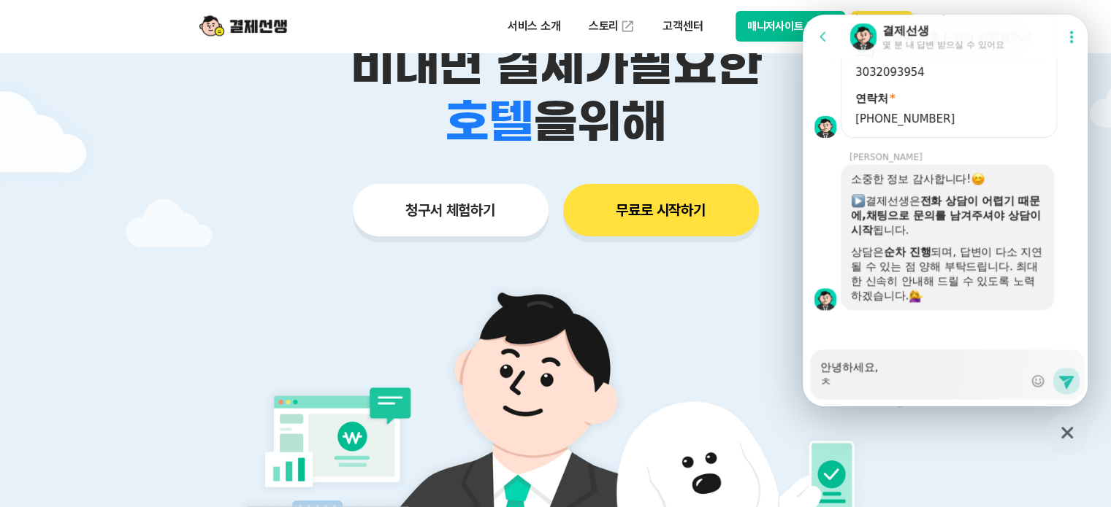
type textarea "x"
type textarea "안녕하세요, 추"
type textarea "x"
type textarea "안녕하세요, 취"
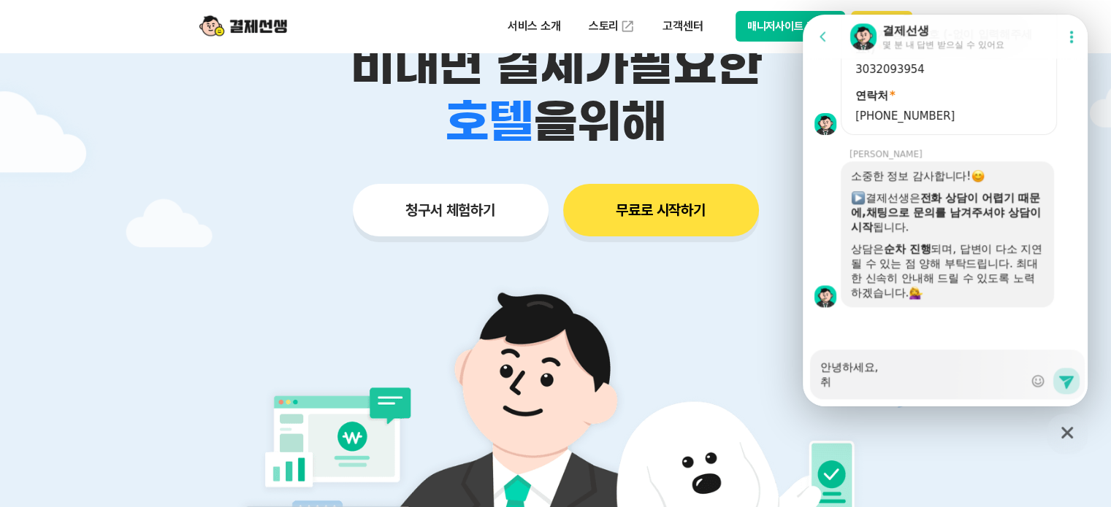
type textarea "x"
type textarea "안녕하세요, 취어"
type textarea "x"
type textarea "안녕하세요, 취업"
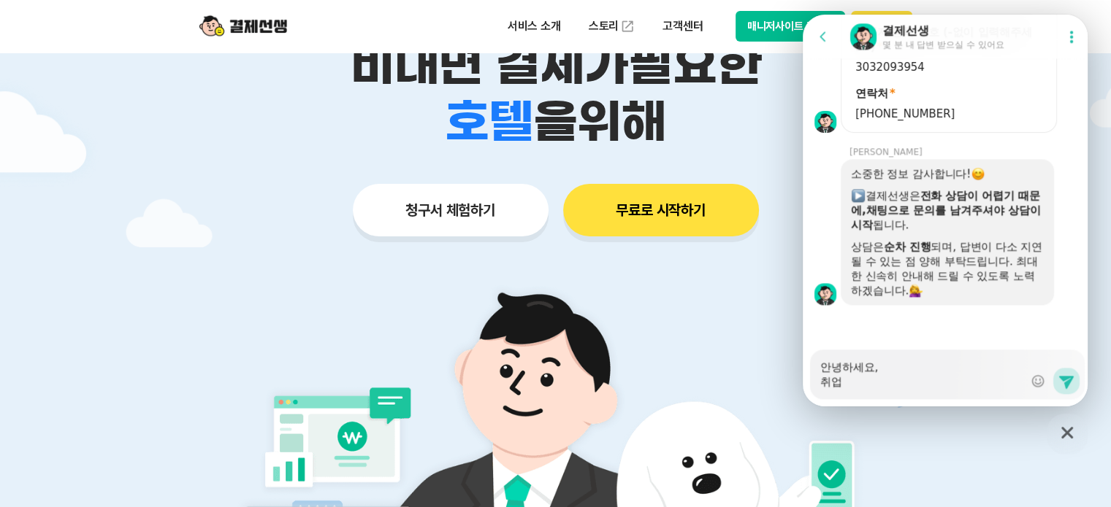
type textarea "x"
type textarea "안녕하세요, 취업"
type textarea "x"
type textarea "안녕하세요, 취업 ㅋ"
type textarea "x"
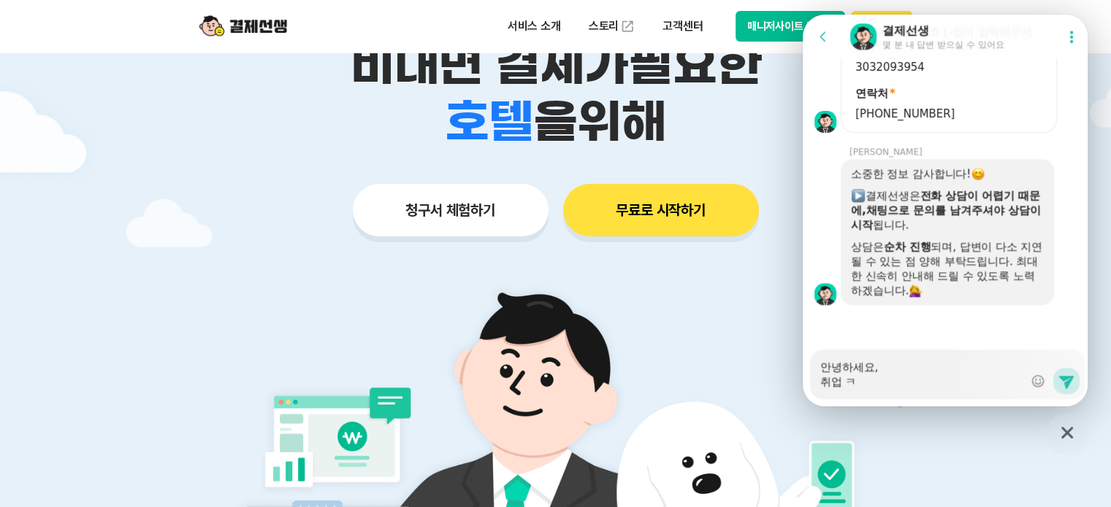
type textarea "안녕하세요, 취업 커"
type textarea "x"
type textarea "안녕하세요, 취업 컨"
type textarea "x"
type textarea "안녕하세요, 취업 컨ㅅ"
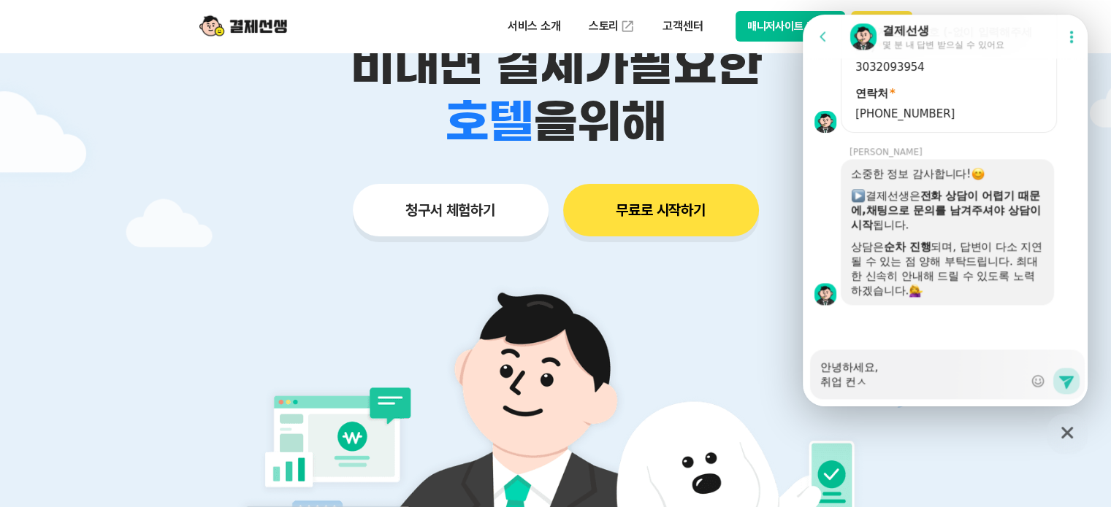
type textarea "x"
type textarea "안녕하세요, 취업 컨서"
type textarea "x"
type textarea "안녕하세요, 취업 컨설"
type textarea "x"
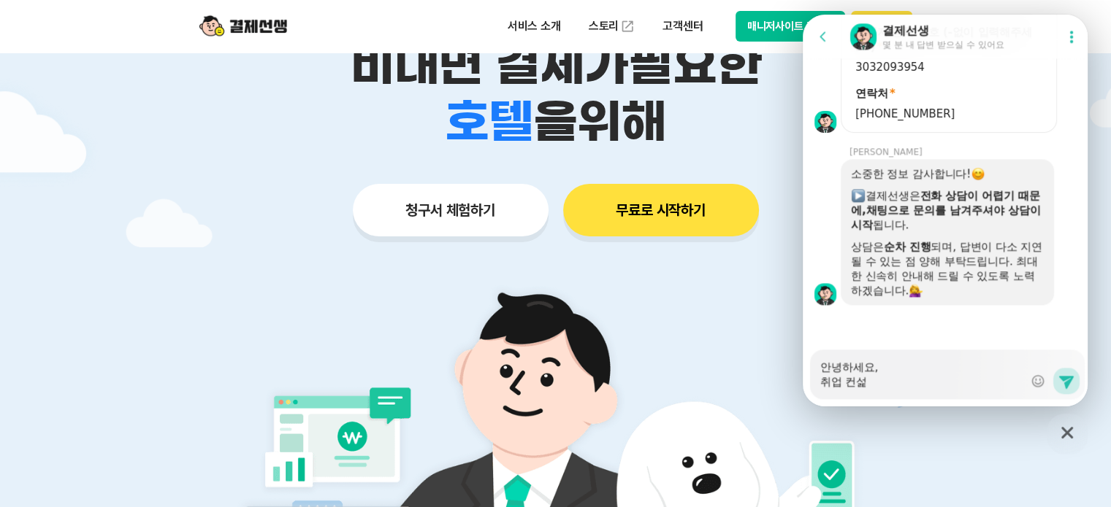
type textarea "안녕하세요, 취업 컨설티"
type textarea "x"
type textarea "안녕하세요, 취업 컨설팅"
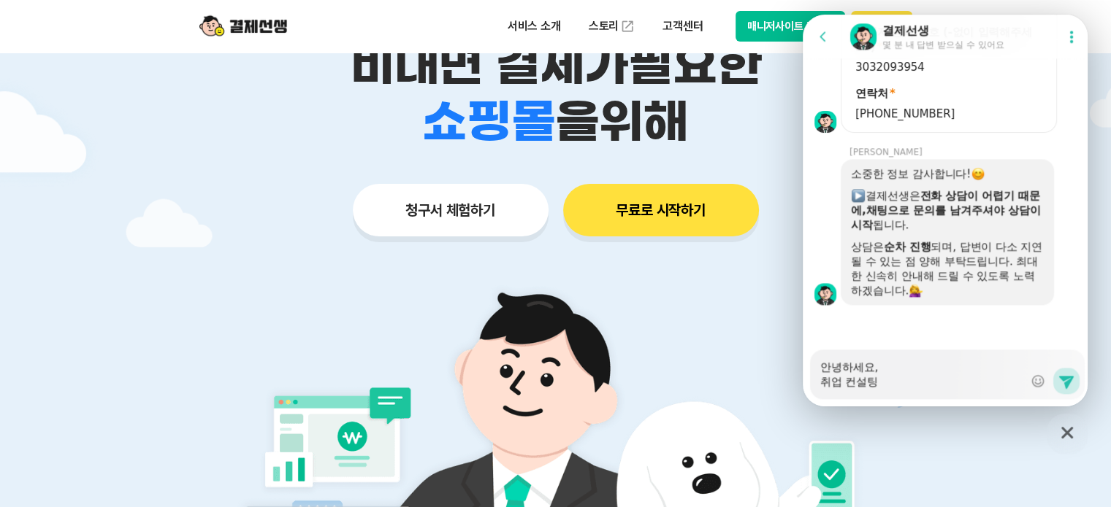
type textarea "x"
type textarea "안녕하세요, 취업 컨설팅ㅇ"
type textarea "x"
type textarea "안녕하세요, 취업 컨설팅으"
type textarea "x"
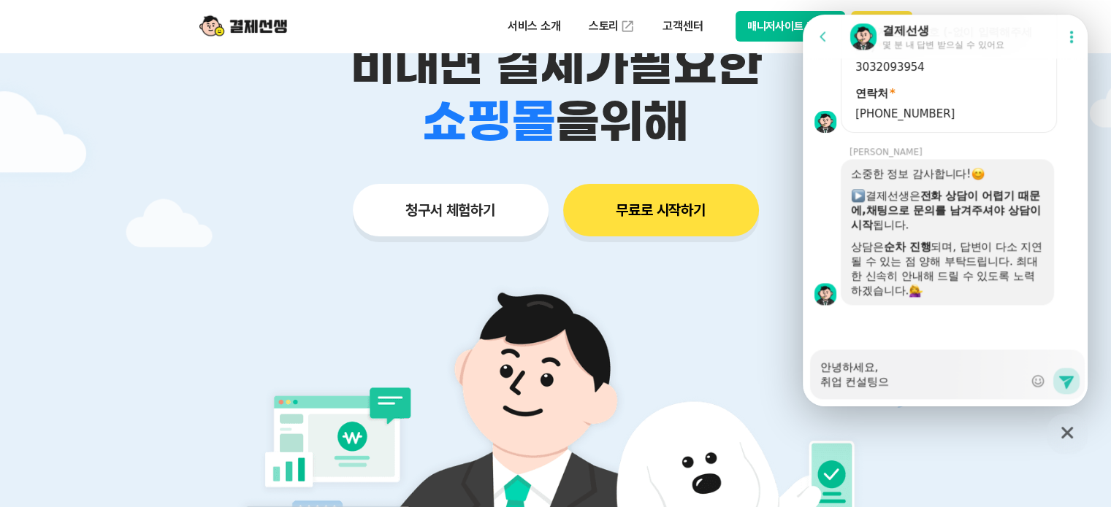
type textarea "안녕하세요, 취업 컨설팅을"
type textarea "x"
type textarea "안녕하세요, 취업 컨설팅으"
type textarea "x"
type textarea "안녕하세요, 취업 컨설팅ㅇ"
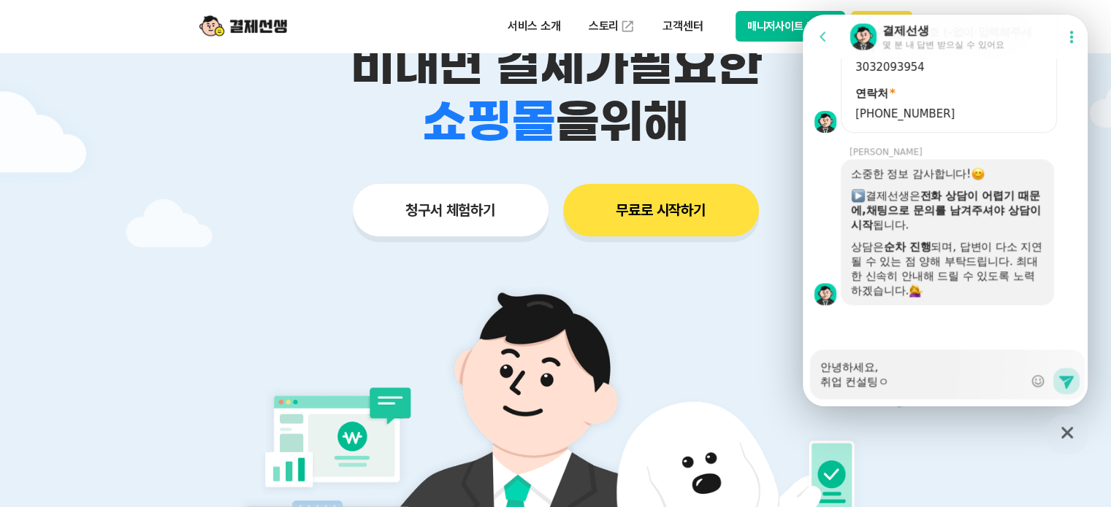
type textarea "x"
type textarea "안녕하세요, 취업 컨설팅"
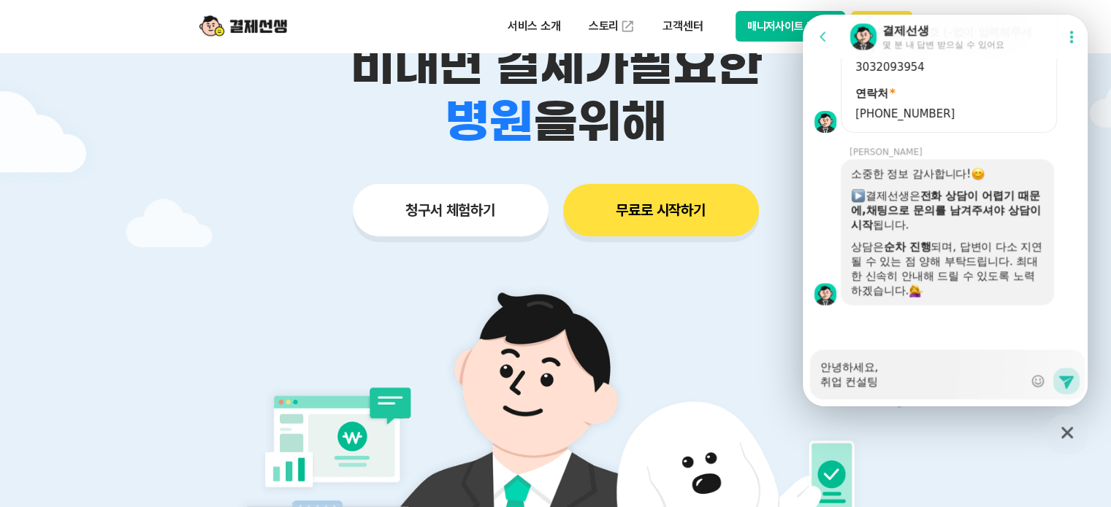
type textarea "x"
type textarea "안녕하세요, 취업 컨설팅"
type textarea "x"
type textarea "안녕하세요, 취업 컨설팅 ㅇ"
type textarea "x"
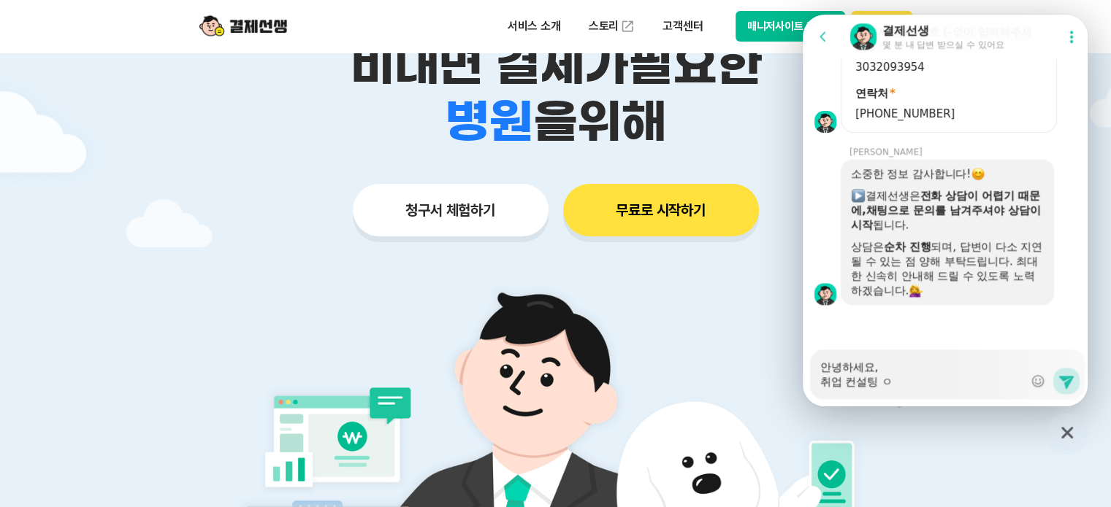
type textarea "안녕하세요, 취업 컨설팅"
type textarea "x"
type textarea "안녕하세요, 취업 컨설팅"
type textarea "x"
type textarea "안녕하세요, 취업 컨설팅ㅇ"
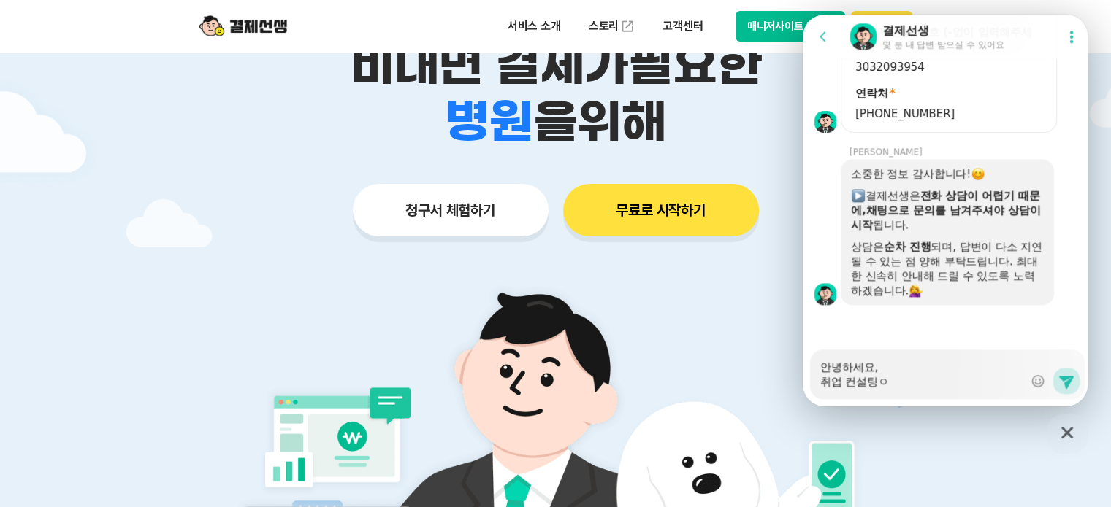
type textarea "x"
type textarea "안녕하세요, 취업 컨설팅어"
type textarea "x"
type textarea "안녕하세요, 취업 컨설팅업"
type textarea "x"
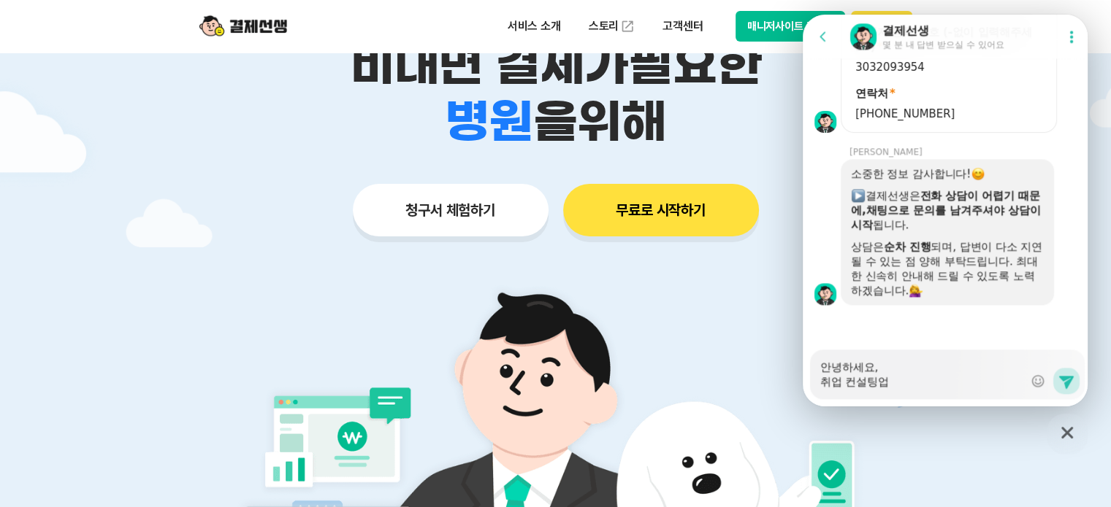
type textarea "안녕하세요, 취업 컨설팅업ㅇ"
type textarea "x"
type textarea "안녕하세요, 취업 컨설팅업으"
type textarea "x"
type textarea "안녕하세요, 취업 컨설팅업을"
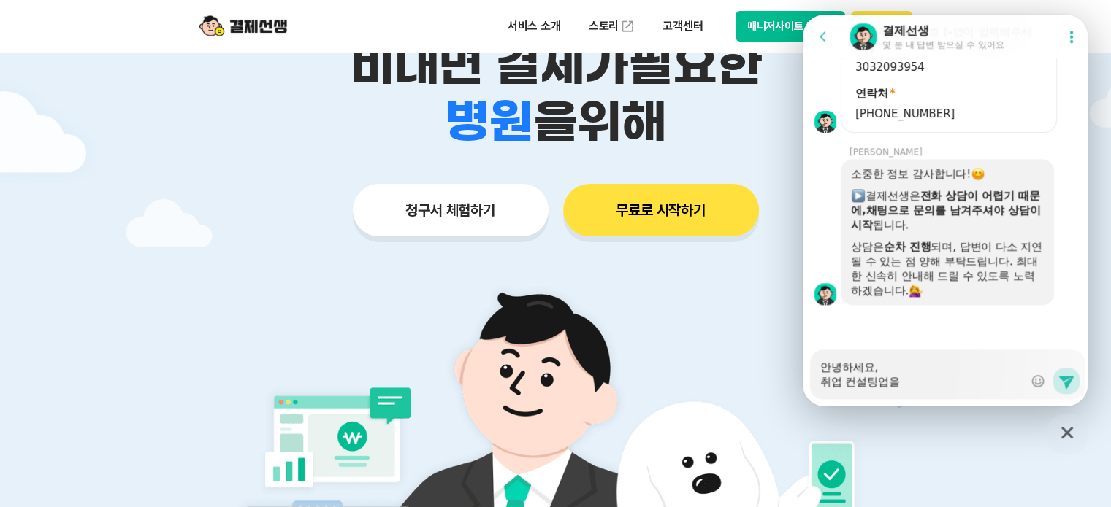
type textarea "x"
type textarea "안녕하세요, 취업 컨설팅업을"
type textarea "x"
type textarea "안녕하세요, 취업 컨설팅업을 ㅇ"
type textarea "x"
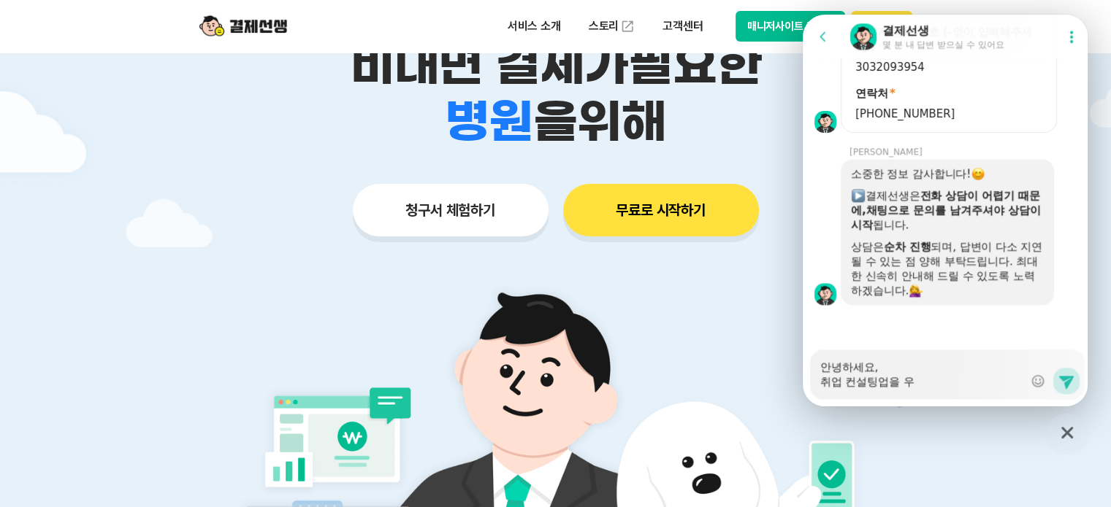
type textarea "안녕하세요, 취업 컨설팅업을 운"
type textarea "x"
type textarea "안녕하세요, 취업 컨설팅업을 운여"
type textarea "x"
type textarea "안녕하세요, 취업 컨설팅업을 운영ㅎ"
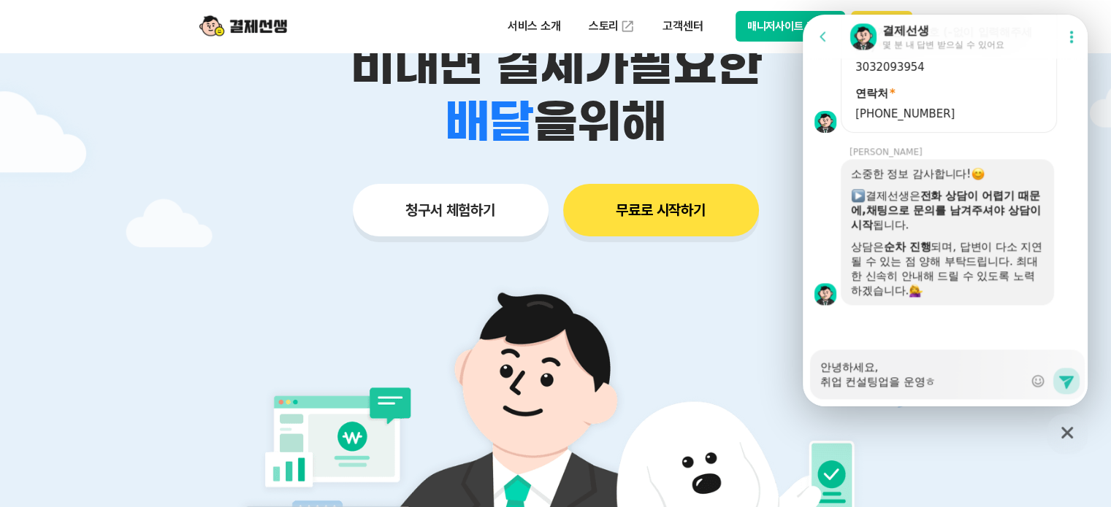
type textarea "x"
type textarea "안녕하세요, 취업 컨설팅업을 운영하"
type textarea "x"
type textarea "안녕하세요, 취업 컨설팅업을 운영학"
type textarea "x"
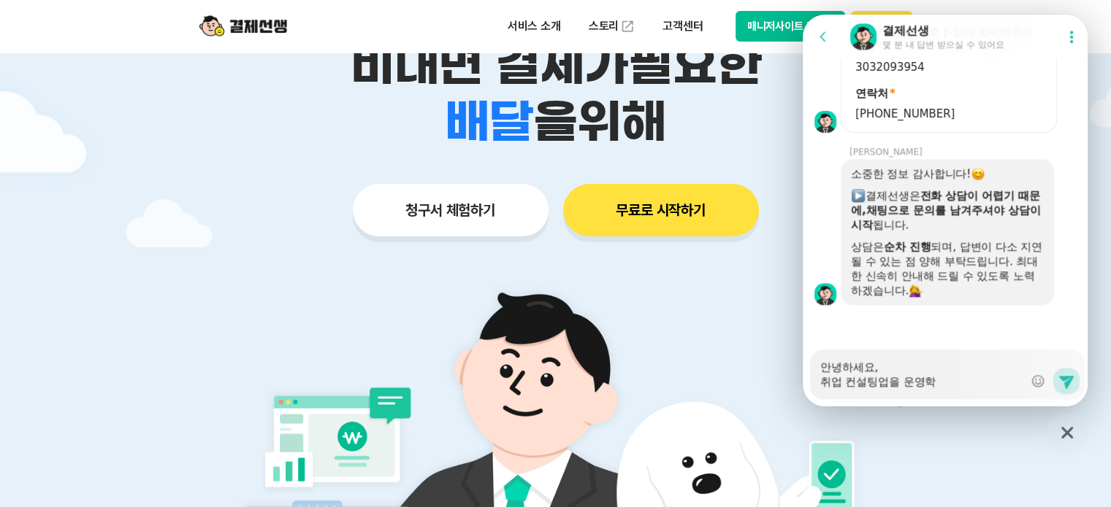
type textarea "안녕하세요, 취업 컨설팅업을 운영하기"
type textarea "x"
type textarea "안녕하세요, 취업 컨설팅업을 운영하기"
type textarea "x"
type textarea "안녕하세요, 취업 컨설팅업을 운영하기 ㅅ"
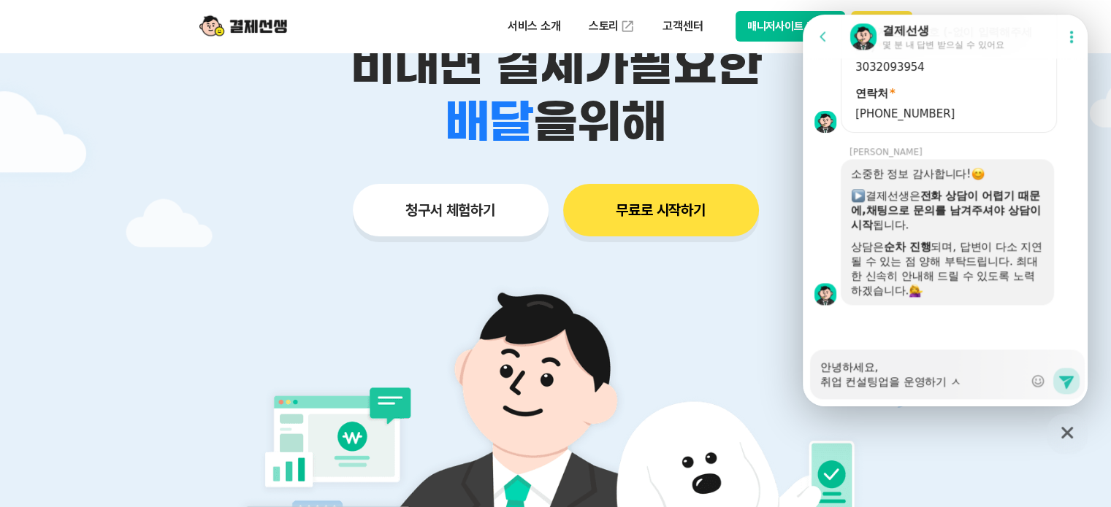
type textarea "x"
type textarea "안녕하세요, 취업 컨설팅업을 운영하기 시"
type textarea "x"
type textarea "안녕하세요, 취업 컨설팅업을 운영하기 시자"
type textarea "x"
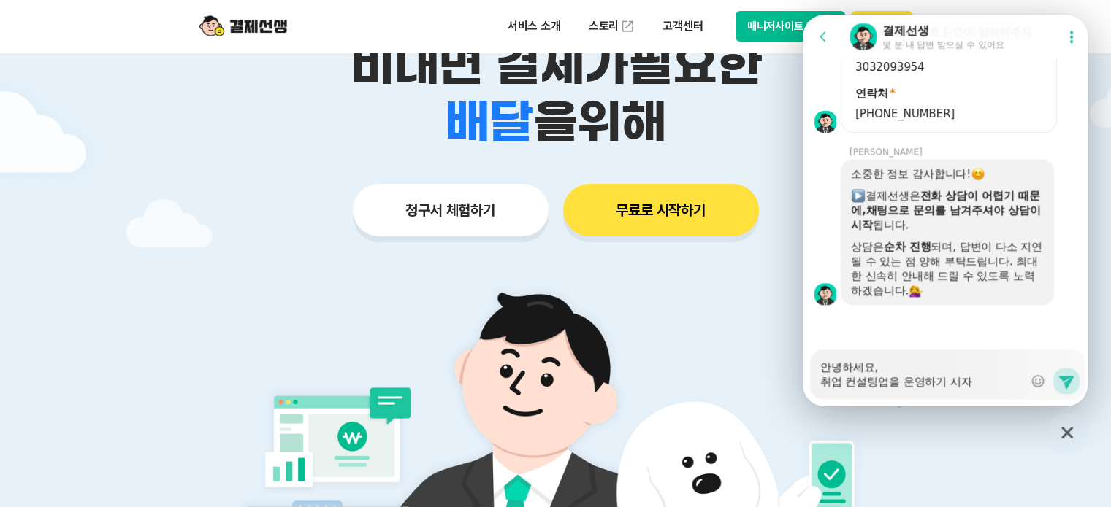
type textarea "안녕하세요, 취업 컨설팅업을 운영하기 시작"
type textarea "x"
type textarea "안녕하세요, 취업 컨설팅업을 운영하기 시작ㅎ"
type textarea "x"
type textarea "안녕하세요, 취업 컨설팅업을 운영하기 시작해"
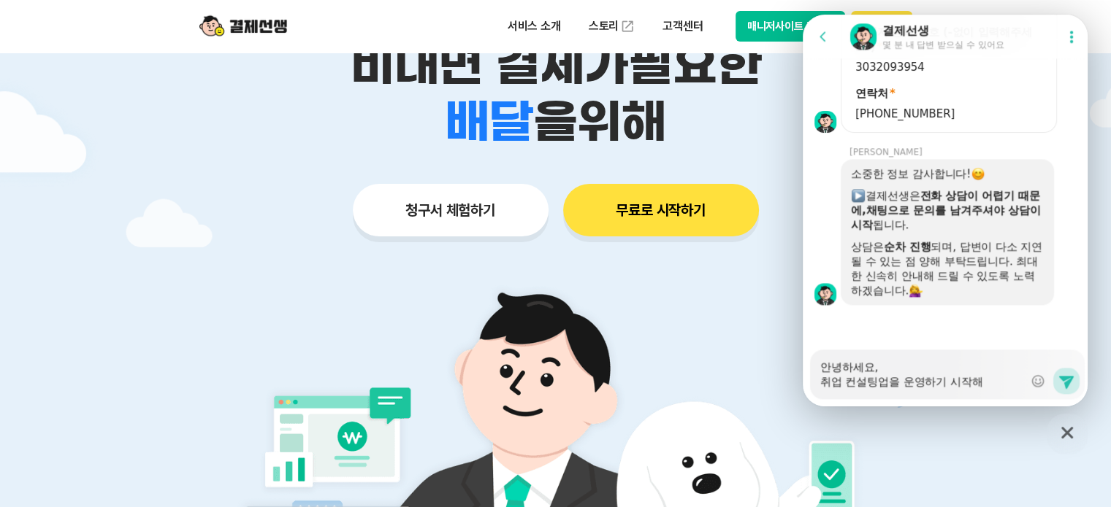
type textarea "x"
type textarea "안녕하세요, 취업 컨설팅업을 운영하기 시작했"
type textarea "x"
type textarea "안녕하세요, 취업 컨설팅업을 운영하기 시작했ㅅ"
type textarea "x"
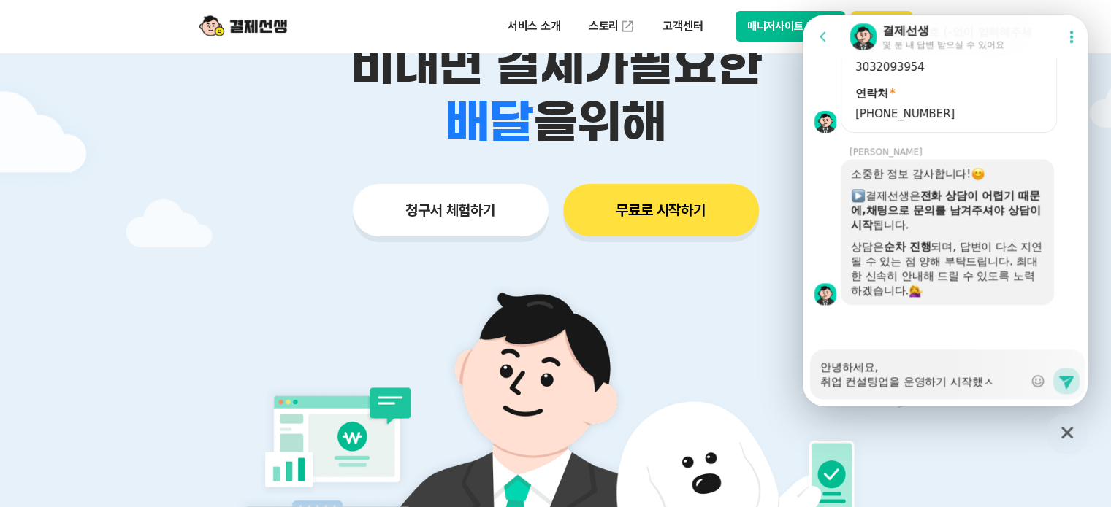
type textarea "안녕하세요, 취업 컨설팅업을 운영하기 시작했스"
type textarea "x"
type textarea "안녕하세요, 취업 컨설팅업을 운영하기 시작했습"
type textarea "x"
type textarea "안녕하세요, 취업 컨설팅업을 운영하기 시작했습ㄴ"
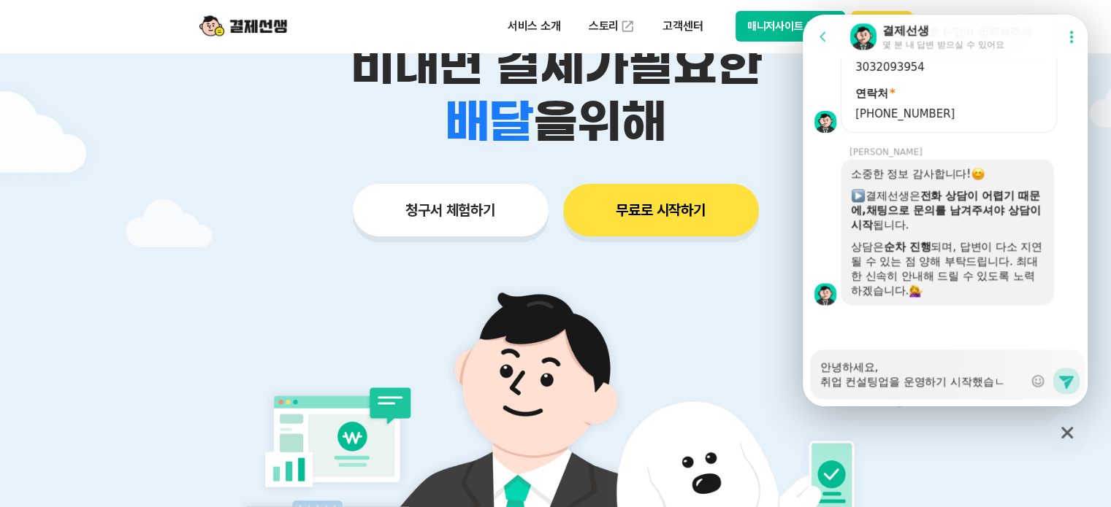
type textarea "x"
type textarea "안녕하세요, 취업 컨설팅업을 운영하기 시작했습니"
type textarea "x"
type textarea "안녕하세요, 취업 컨설팅업을 운영하기 시작했습니다"
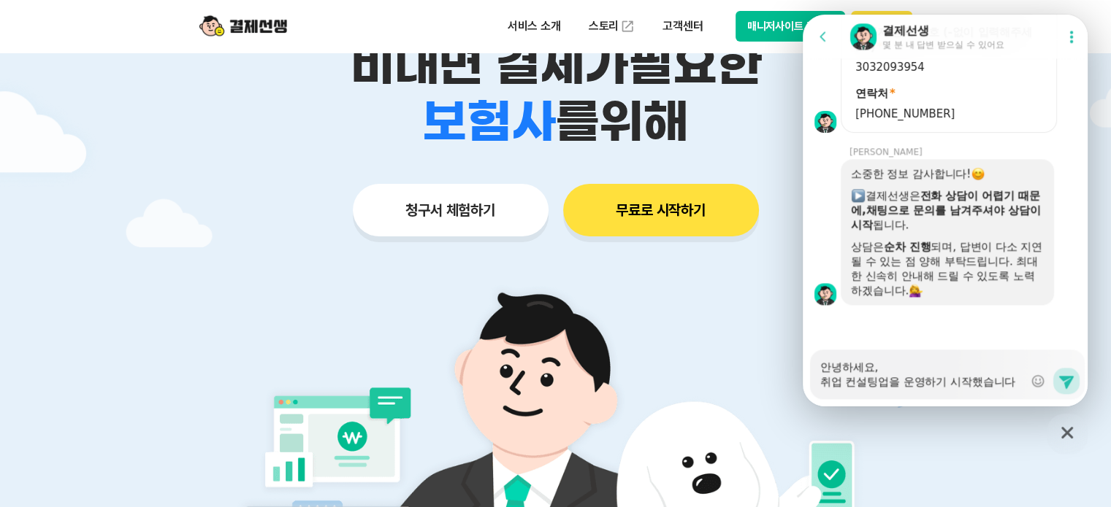
type textarea "x"
type textarea "안녕하세요, 취업 컨설팅업을 운영하기 시작했습니다."
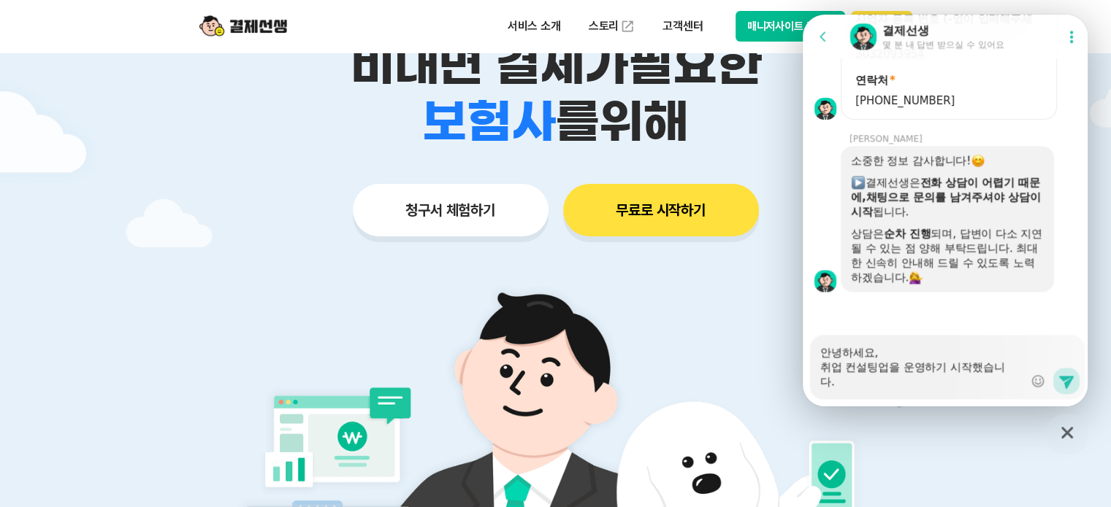
type textarea "x"
type textarea "안녕하세요, 취업 컨설팅업을 운영하기 시작했습니다."
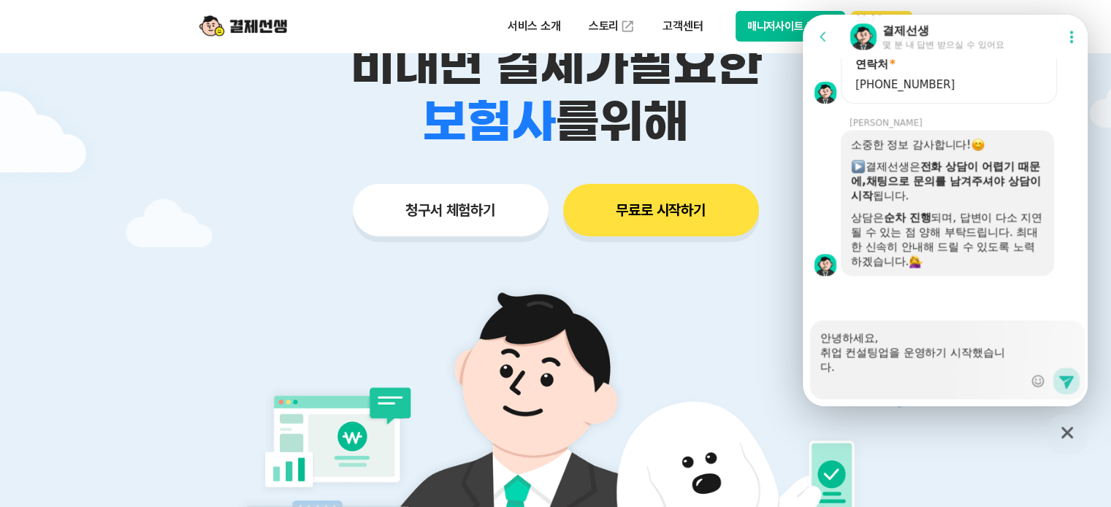
type textarea "x"
type textarea "안녕하세요, 취업 컨설팅업을 운영하기 시작했습니다. ㅅ"
type textarea "x"
type textarea "안녕하세요, 취업 컨설팅업을 운영하기 시작했습니다. 스"
type textarea "x"
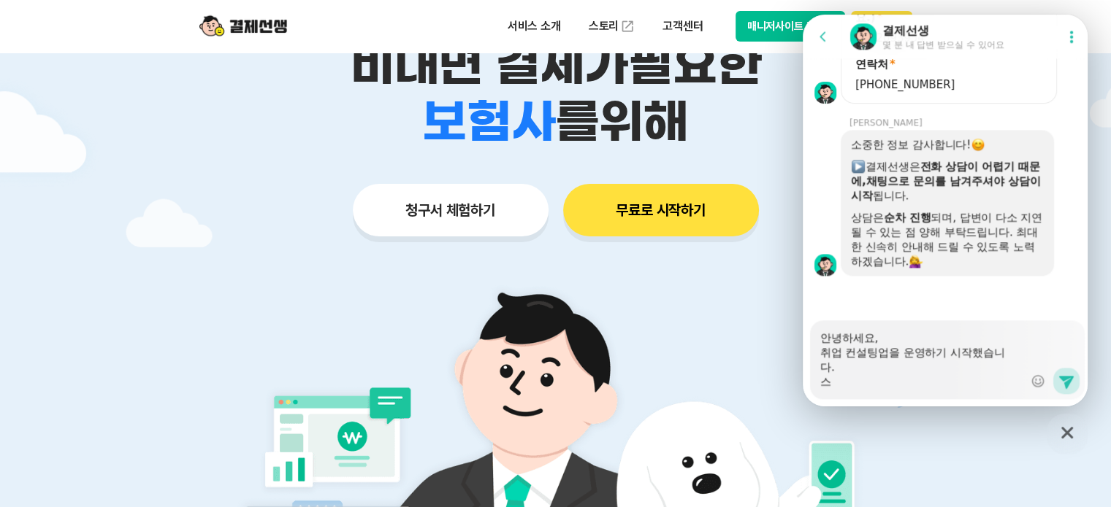
type textarea "안녕하세요, 취업 컨설팅업을 운영하기 시작했습니다. 슽"
type textarea "x"
type textarea "안녕하세요, 취업 컨설팅업을 운영하기 시작했습니다. 스터"
type textarea "x"
type textarea "안녕하세요, 취업 컨설팅업을 운영하기 시작했습니다. 스터디"
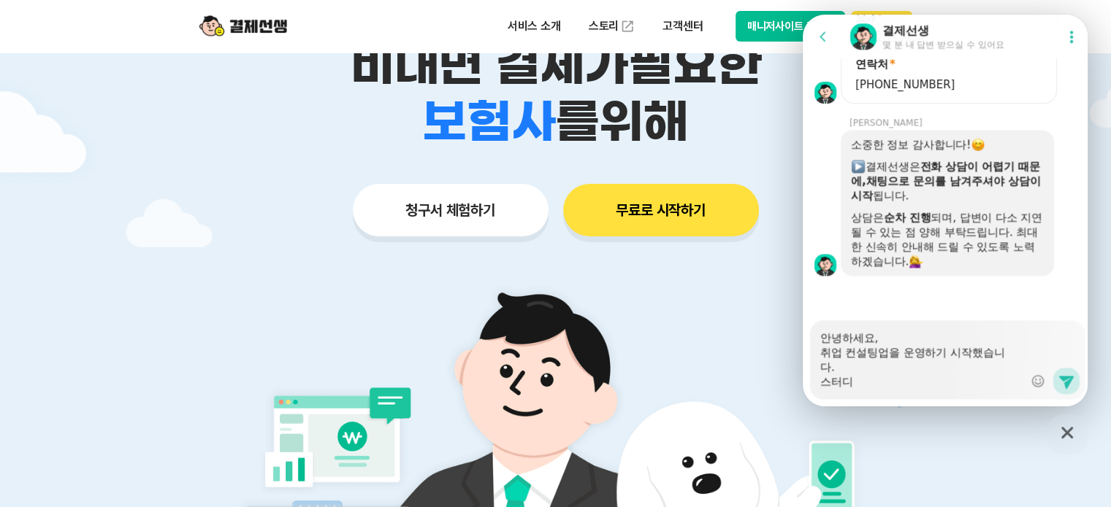
type textarea "x"
type textarea "안녕하세요, 취업 컨설팅업을 운영하기 시작했습니다. 스터딜"
type textarea "x"
type textarea "안녕하세요, 취업 컨설팅업을 운영하기 시작했습니다. 스터디루"
type textarea "x"
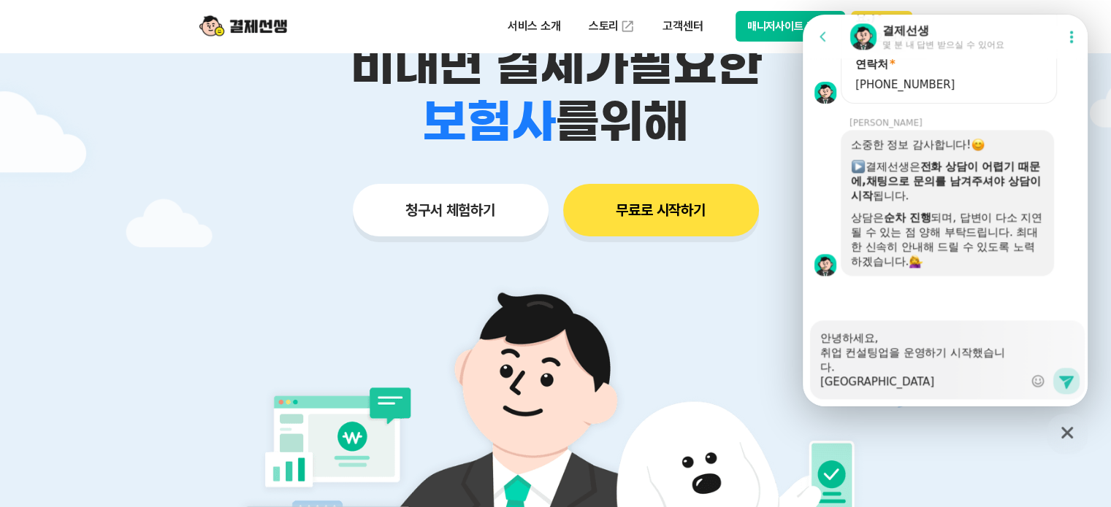
type textarea "안녕하세요, 취업 컨설팅업을 운영하기 시작했습니다. 스터디룸"
type textarea "x"
type textarea "안녕하세요, 취업 컨설팅업을 운영하기 시작했습니다. 스터디룸ㅇ"
type textarea "x"
type textarea "안녕하세요, 취업 컨설팅업을 운영하기 시작했습니다. 스터디룸이"
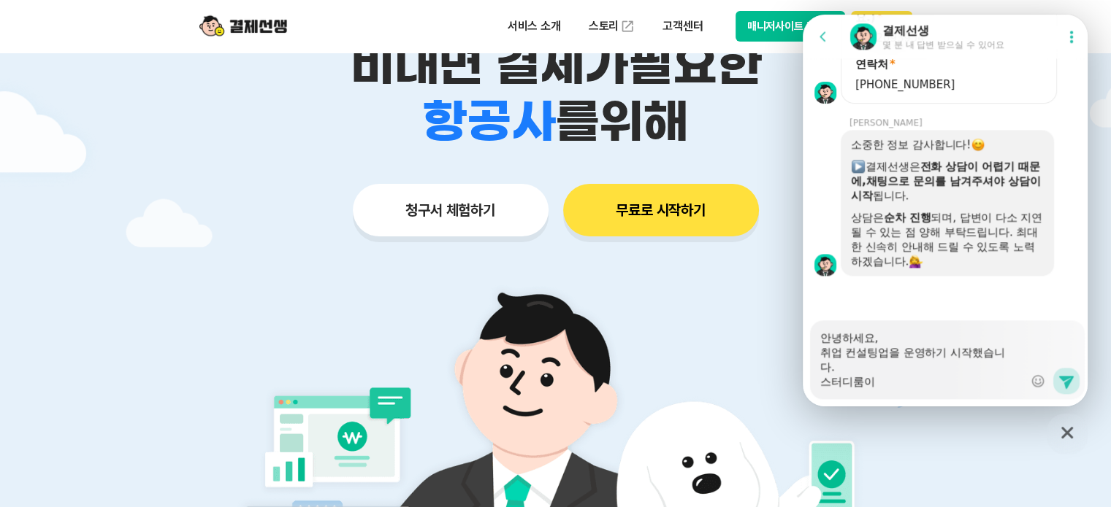
type textarea "x"
type textarea "안녕하세요, 취업 컨설팅업을 운영하기 시작했습니다. 스터디룸인"
type textarea "x"
type textarea "안녕하세요, 취업 컨설팅업을 운영하기 시작했습니다. 스터디룸이나"
type textarea "x"
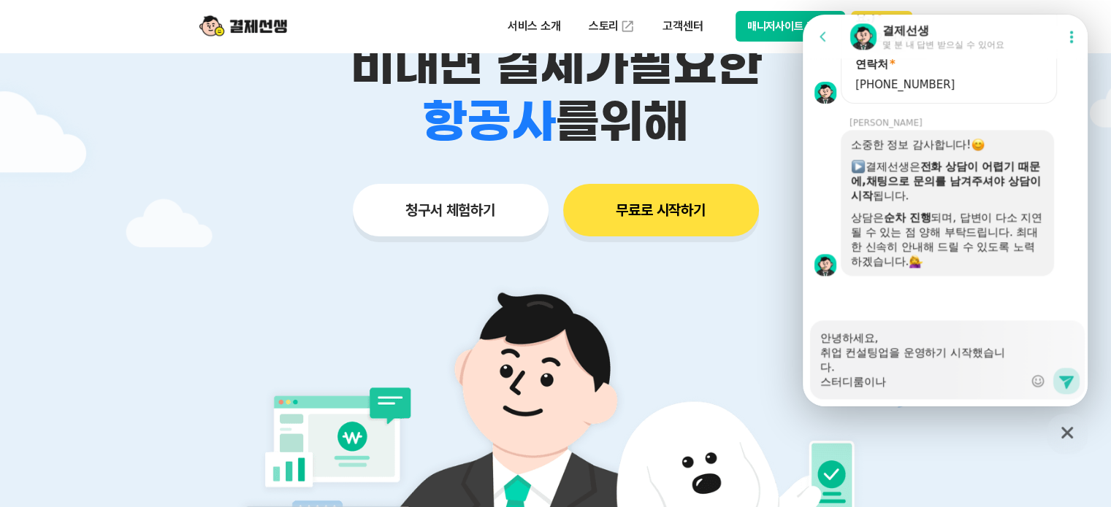
type textarea "안녕하세요, 취업 컨설팅업을 운영하기 시작했습니다. 스터디룸이나 ㅋ"
type textarea "x"
type textarea "안녕하세요, 취업 컨설팅업을 운영하기 시작했습니다. 스터디룸이나 코"
type textarea "x"
type textarea "안녕하세요, 취업 컨설팅업을 운영하기 시작했습니다. 스터디룸이나 콩"
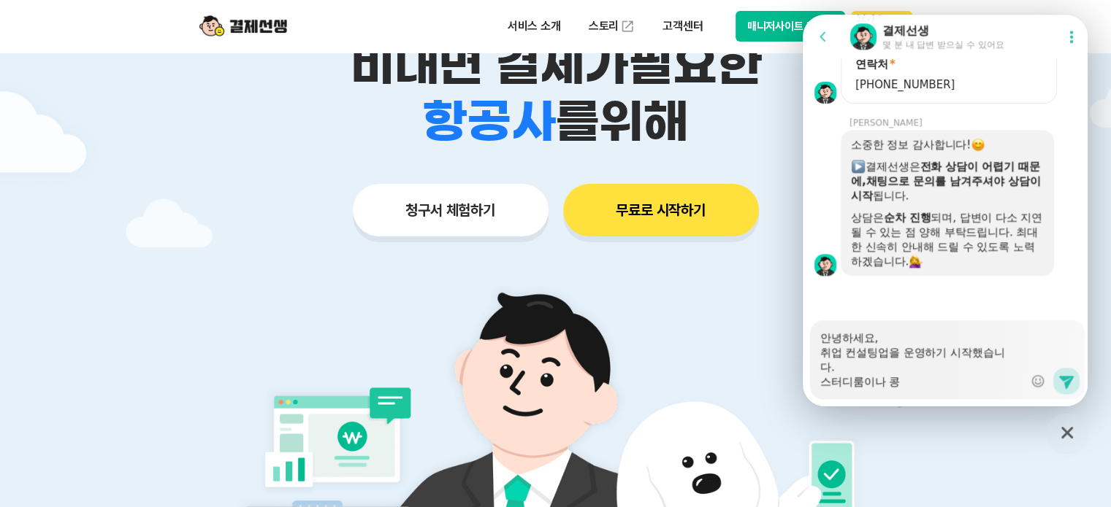
type textarea "x"
type textarea "안녕하세요, 취업 컨설팅업을 운영하기 시작했습니다. 스터디룸이나 콩ㅇ"
type textarea "x"
type textarea "안녕하세요, 취업 컨설팅업을 운영하기 시작했습니다. 스터디룸이나 콩유"
type textarea "x"
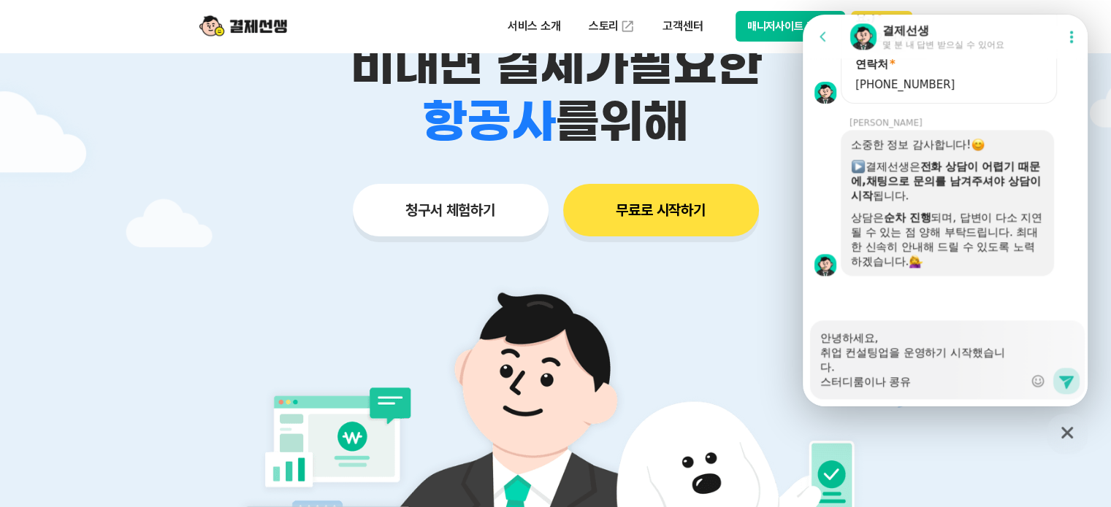
type textarea "안녕하세요, 취업 컨설팅업을 운영하기 시작했습니다. 스터디룸이나 콩ㅇ"
type textarea "x"
type textarea "안녕하세요, 취업 컨설팅업을 운영하기 시작했습니다. 스터디룸이나 콩"
type textarea "x"
type textarea "안녕하세요, 취업 컨설팅업을 운영하기 시작했습니다. 스터디룸이나"
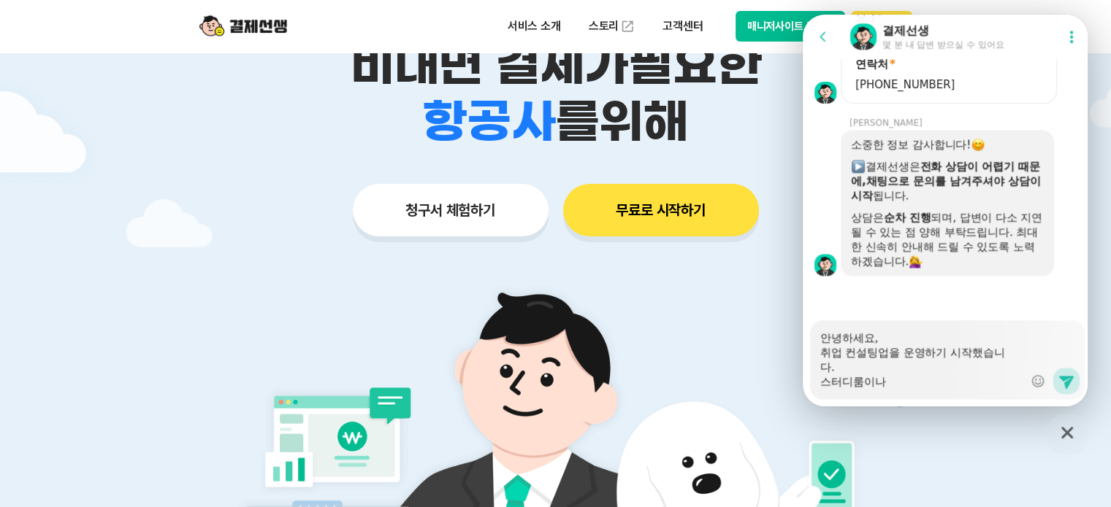
type textarea "x"
type textarea "안녕하세요, 취업 컨설팅업을 운영하기 시작했습니다. 스터디룸이나 ㄱ"
type textarea "x"
type textarea "안녕하세요, 취업 컨설팅업을 운영하기 시작했습니다. 스터디룸이나 고"
type textarea "x"
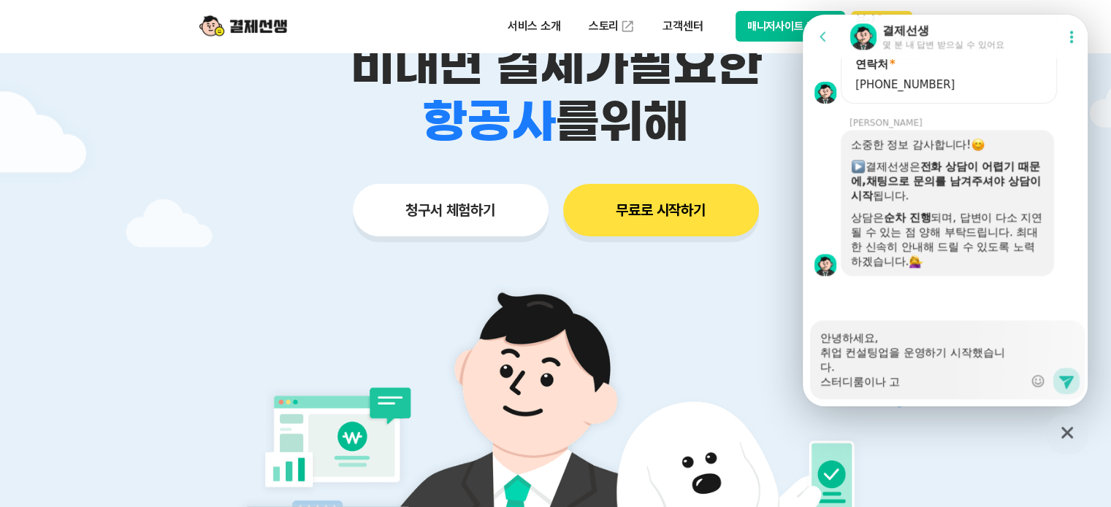
type textarea "안녕하세요, 취업 컨설팅업을 운영하기 시작했습니다. 스터디룸이나 공"
type textarea "x"
type textarea "안녕하세요, 취업 컨설팅업을 운영하기 시작했습니다. 스터디룸이나 공ㅇ"
type textarea "x"
type textarea "안녕하세요, 취업 컨설팅업을 운영하기 시작했습니다. 스터디룸이나 공유"
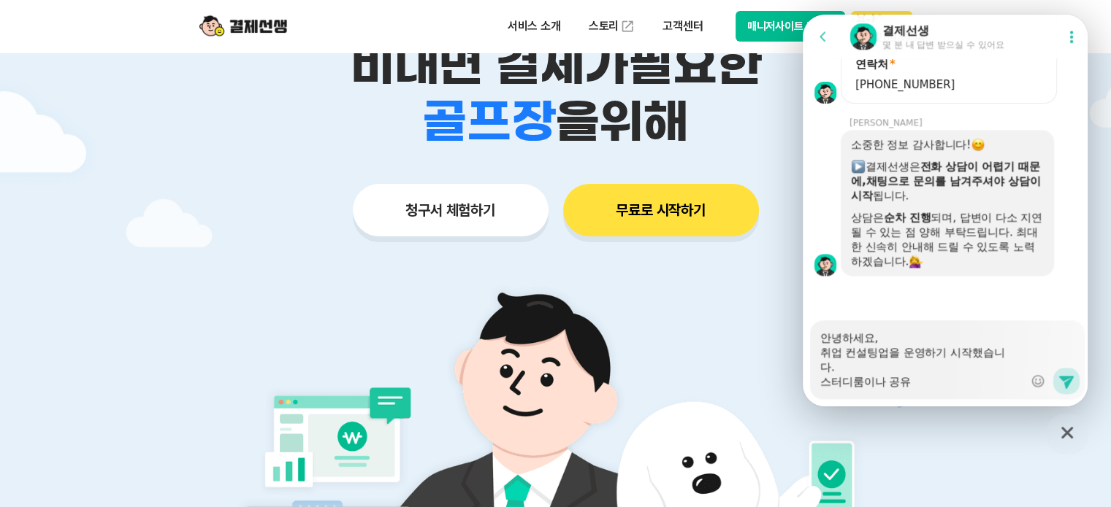
type textarea "x"
type textarea "안녕하세요, 취업 컨설팅업을 운영하기 시작했습니다. 스터디룸이나 공윻"
type textarea "x"
type textarea "안녕하세요, 취업 컨설팅업을 운영하기 시작했습니다. 스터디룸이나 공유"
type textarea "x"
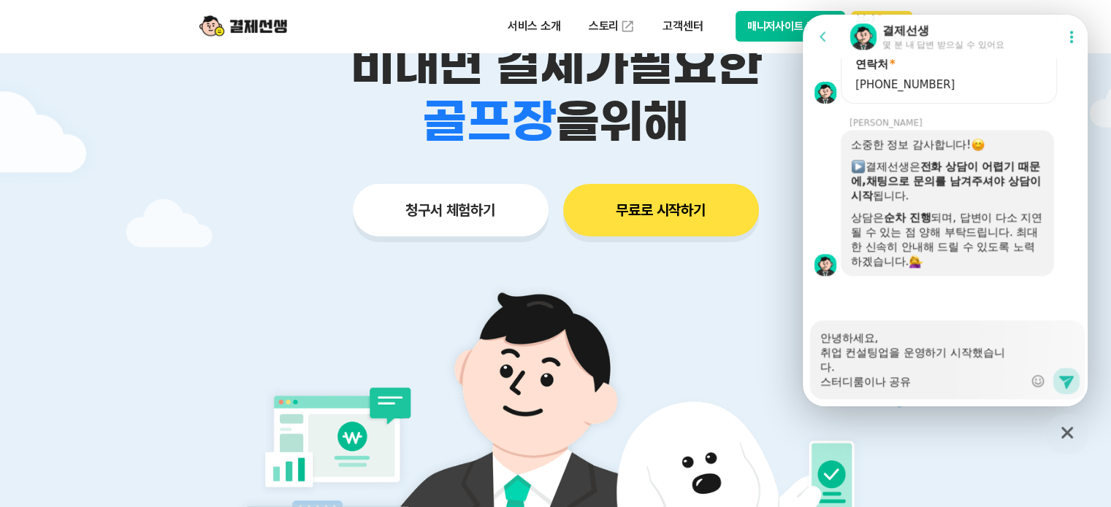
type textarea "안녕하세요, 취업 컨설팅업을 운영하기 시작했습니다. 스터디룸이나 공융"
type textarea "x"
type textarea "안녕하세요, 취업 컨설팅업을 운영하기 시작했습니다. 스터디룸이나 공유오"
type textarea "x"
type textarea "안녕하세요, 취업 컨설팅업을 운영하기 시작했습니다. 스터디룸이나 공유옾"
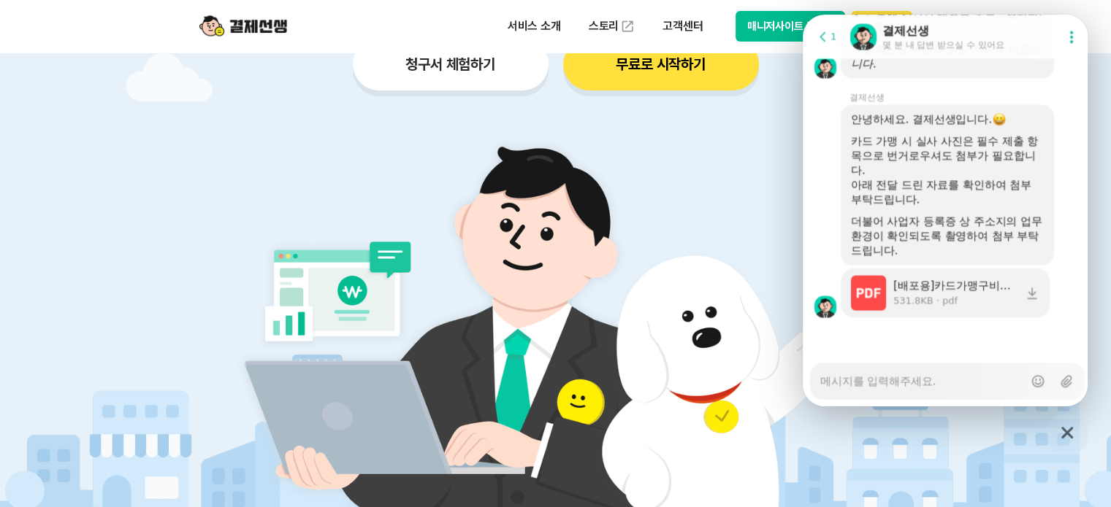
scroll to position [2587, 0]
click at [957, 391] on div "Messenger Input Textarea" at bounding box center [921, 381] width 203 height 35
click at [954, 385] on textarea "Messenger Input Textarea" at bounding box center [921, 376] width 203 height 25
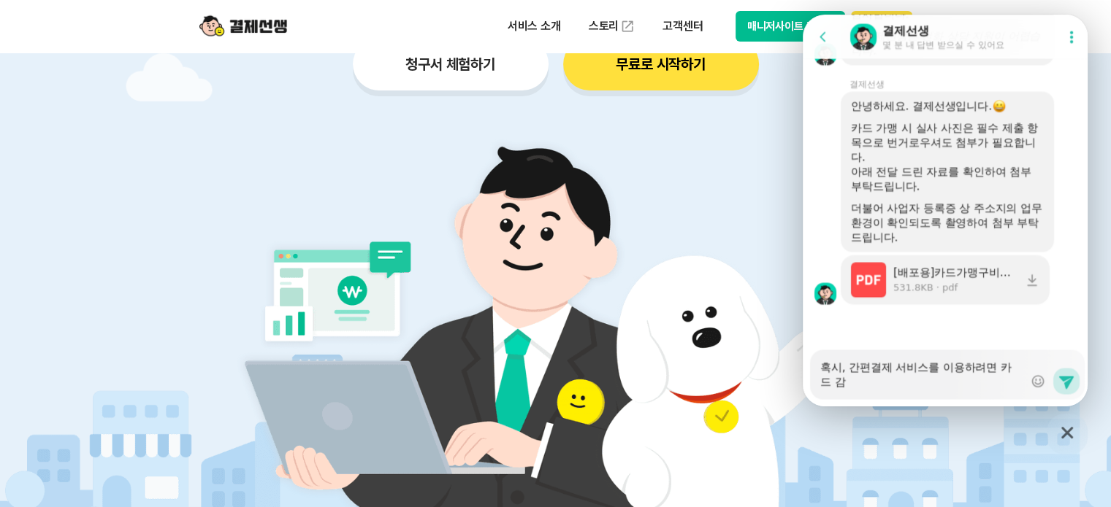
scroll to position [2599, 0]
drag, startPoint x: 848, startPoint y: 365, endPoint x: 812, endPoint y: 362, distance: 35.9
click at [812, 362] on div "Messenger Input Textarea 혹시, 간편결제 서비스를 이용하려면 카드 가맹 신청이 필요한 건가요? Show emoji list…" at bounding box center [947, 375] width 275 height 50
click at [973, 366] on textarea "간편결제 서비스를 이용하려면 카드 가맹 신청이 필요한 건가요?" at bounding box center [921, 369] width 203 height 39
click at [872, 382] on textarea "간편결제 서비스를 이용하려면 카드 가맹 신청이 필요한 건가요?" at bounding box center [921, 369] width 203 height 39
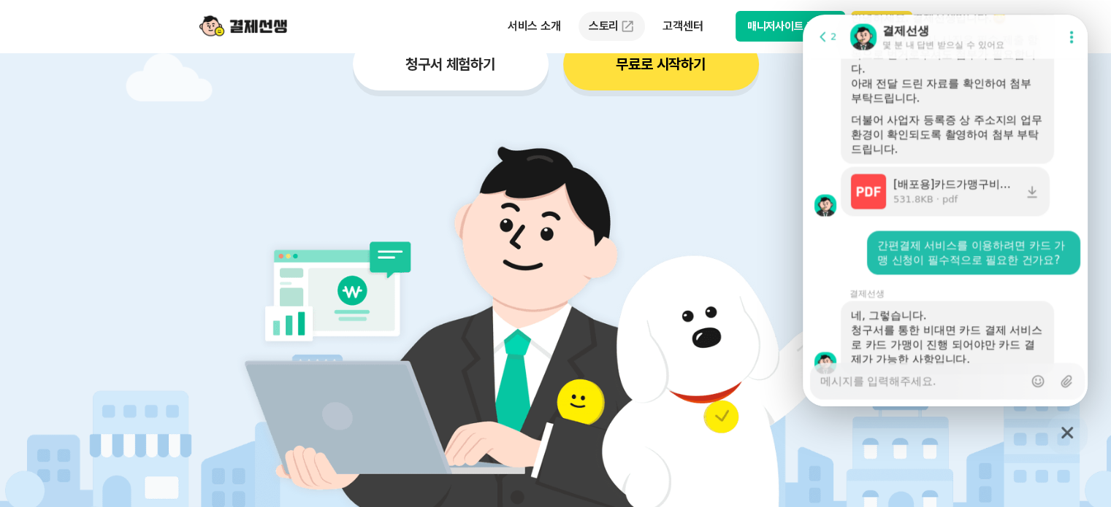
scroll to position [2859, 0]
